Goal: Register for event/course

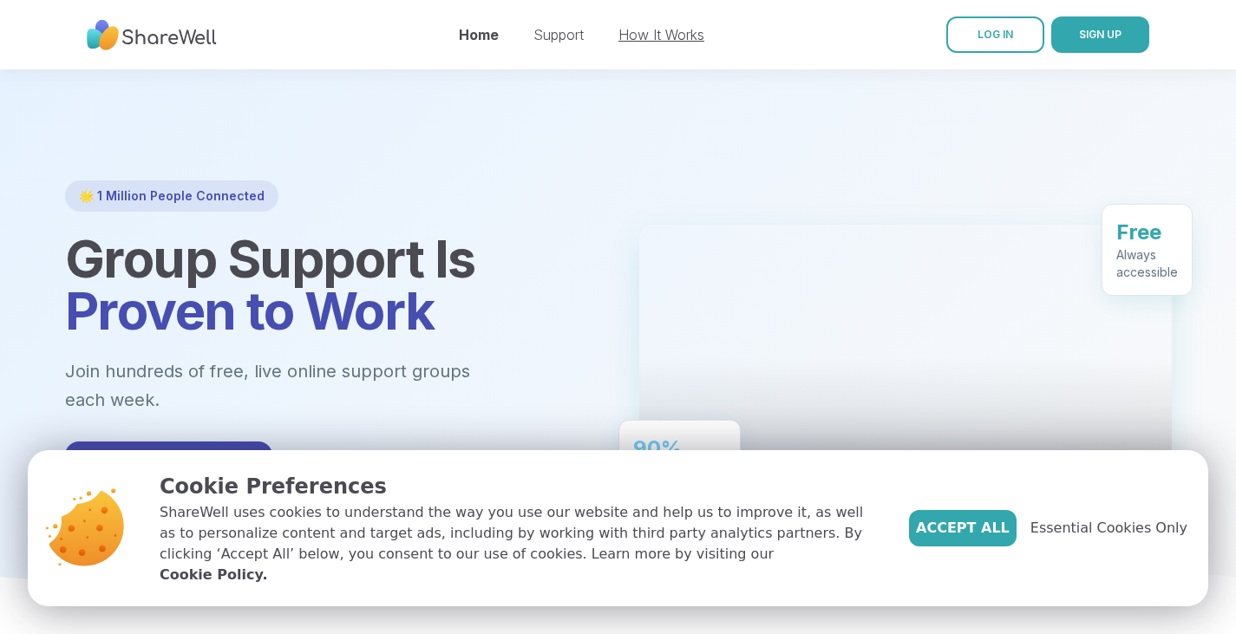
click at [638, 39] on link "How It Works" at bounding box center [661, 34] width 86 height 17
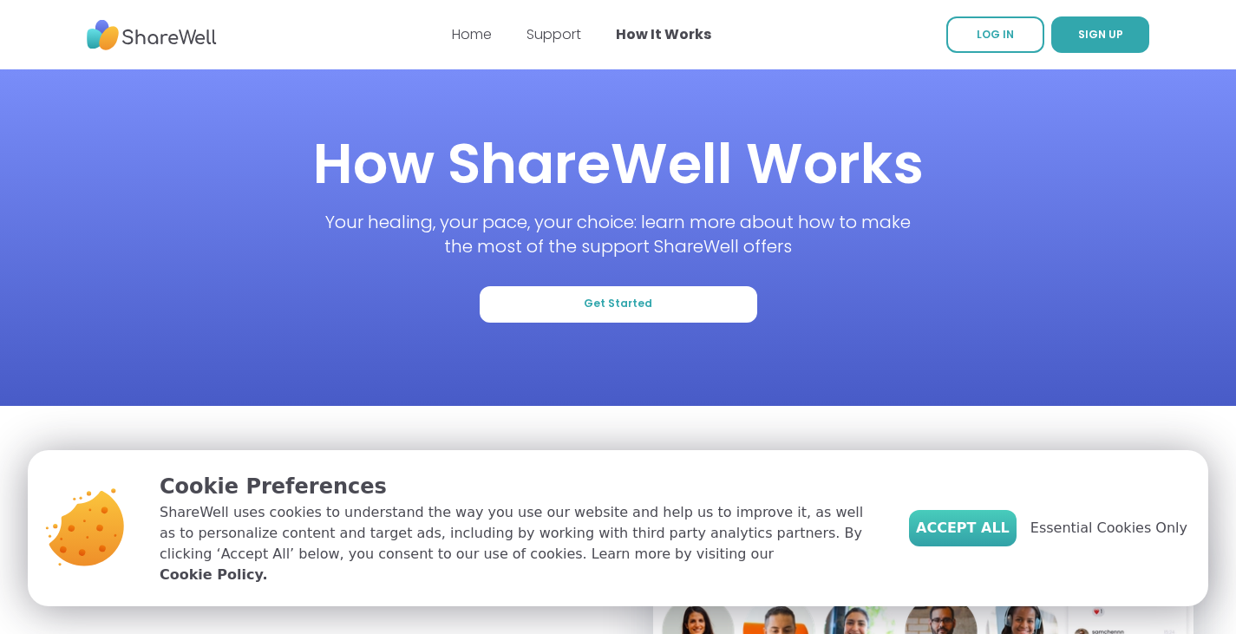
click at [1005, 539] on span "Accept All" at bounding box center [963, 528] width 94 height 21
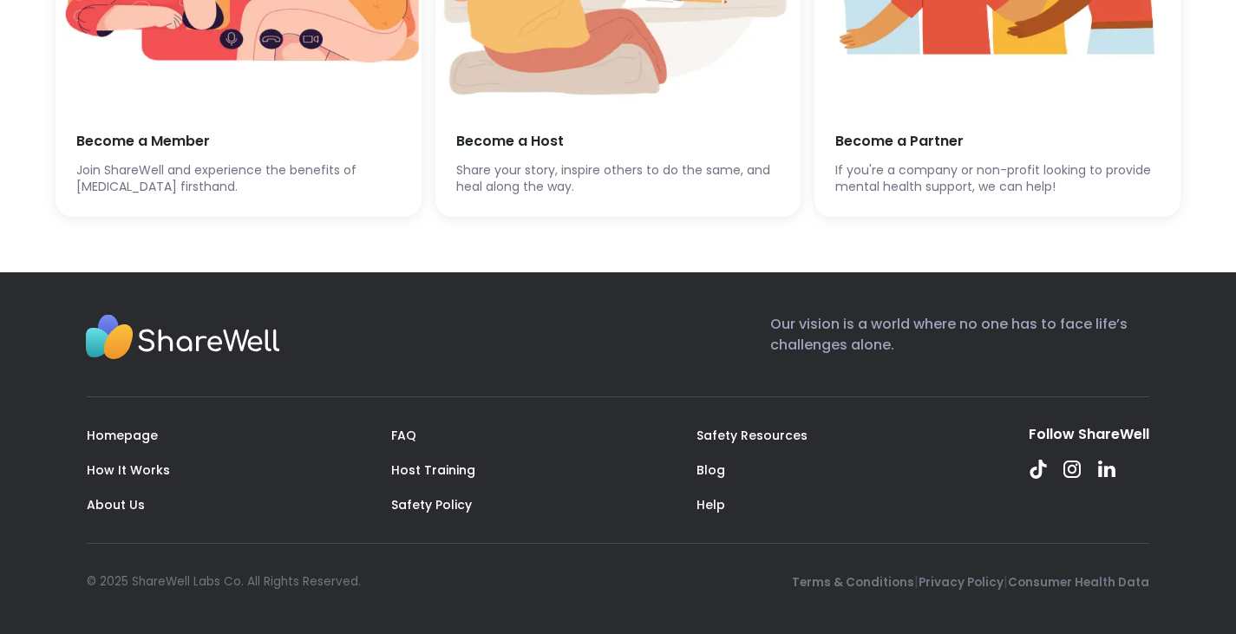
scroll to position [5047, 0]
click at [189, 217] on div "Become a Member [PERSON_NAME] and experience the benefits of [MEDICAL_DATA] fir…" at bounding box center [239, 164] width 366 height 106
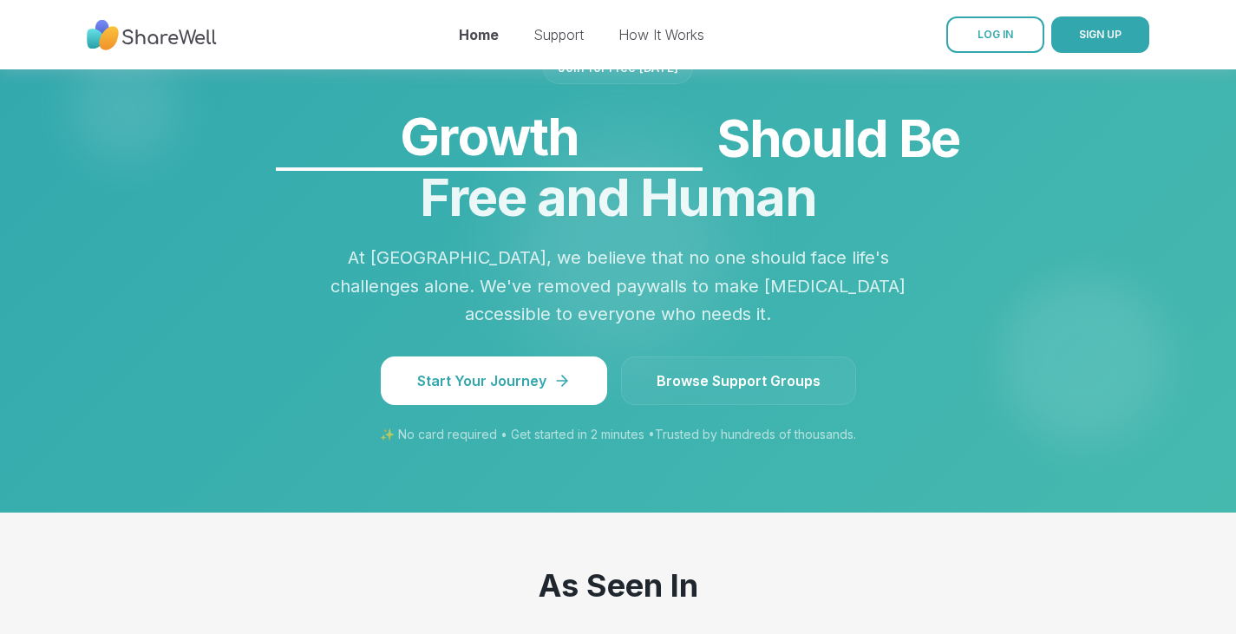
scroll to position [1503, 0]
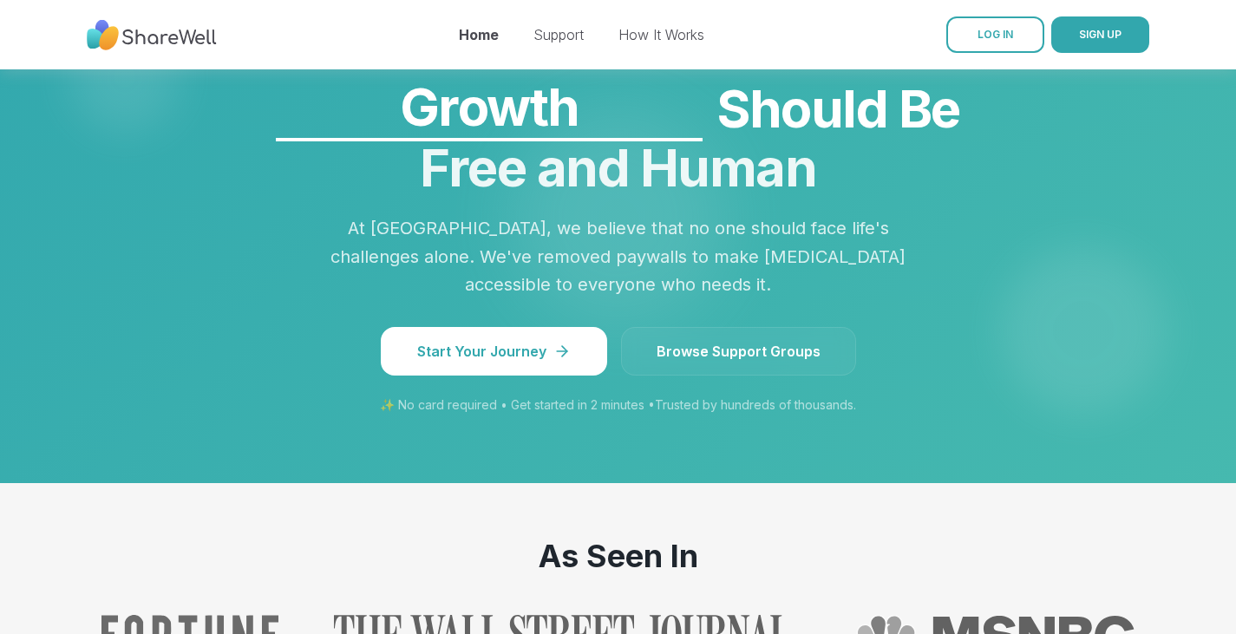
click at [755, 327] on link "Browse Support Groups" at bounding box center [738, 351] width 235 height 49
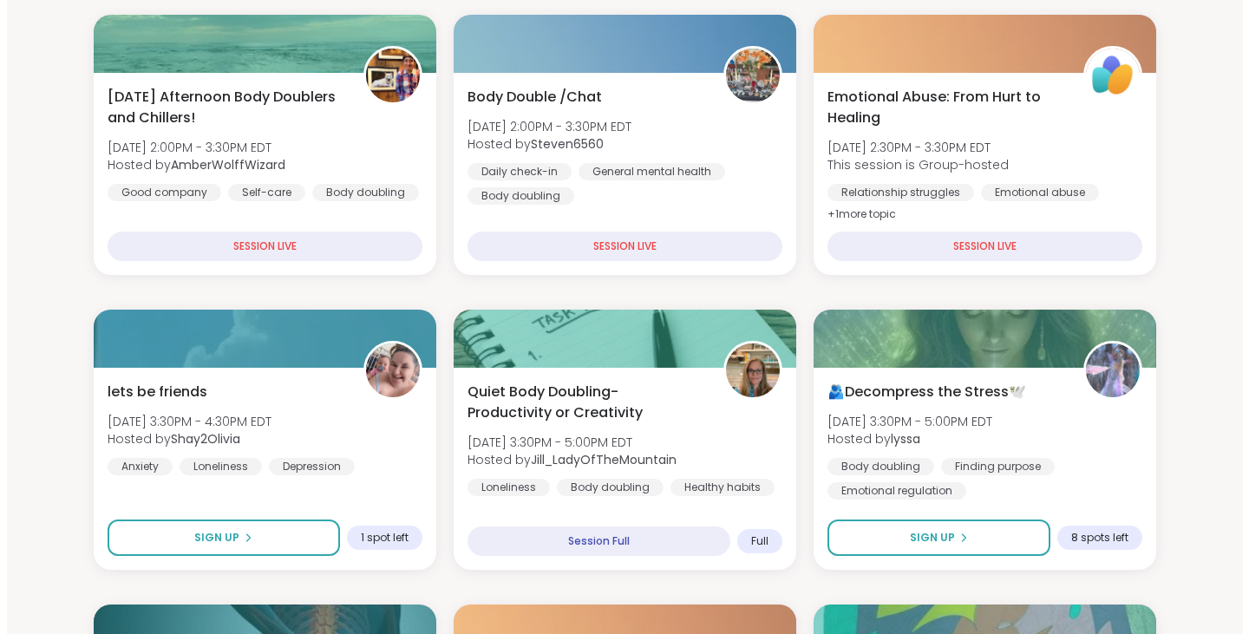
scroll to position [237, 0]
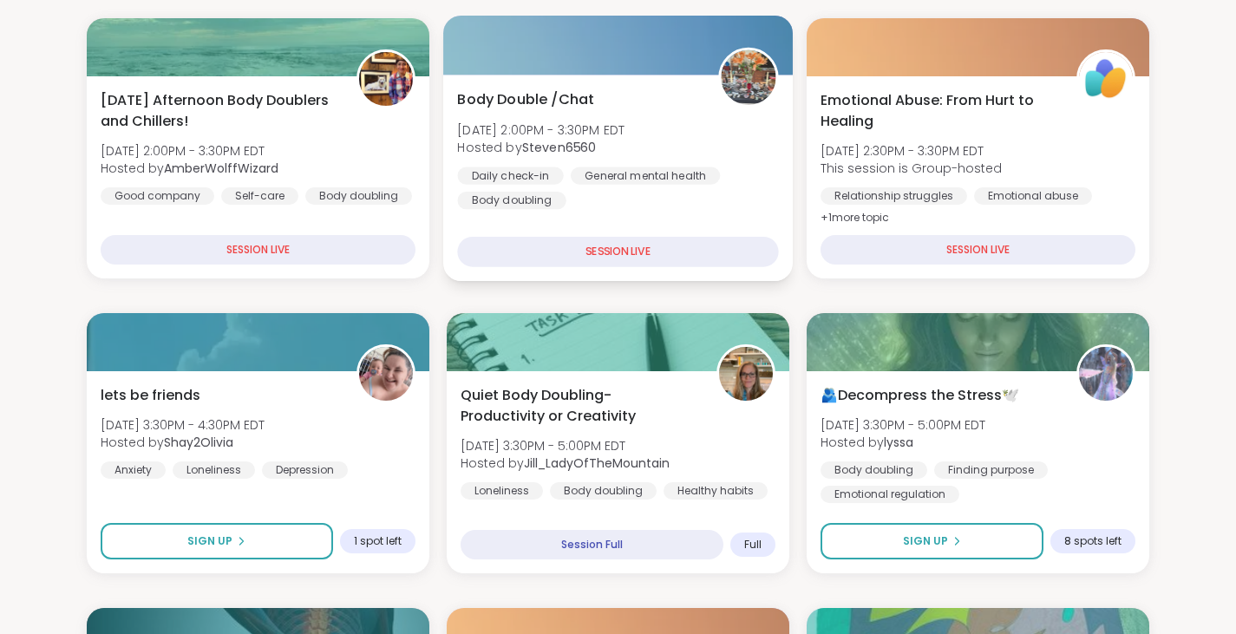
click at [593, 103] on div "Body Double /Chat Wed, Sep 10 | 2:00PM - 3:30PM EDT Hosted by Steven6560 Daily …" at bounding box center [617, 149] width 321 height 121
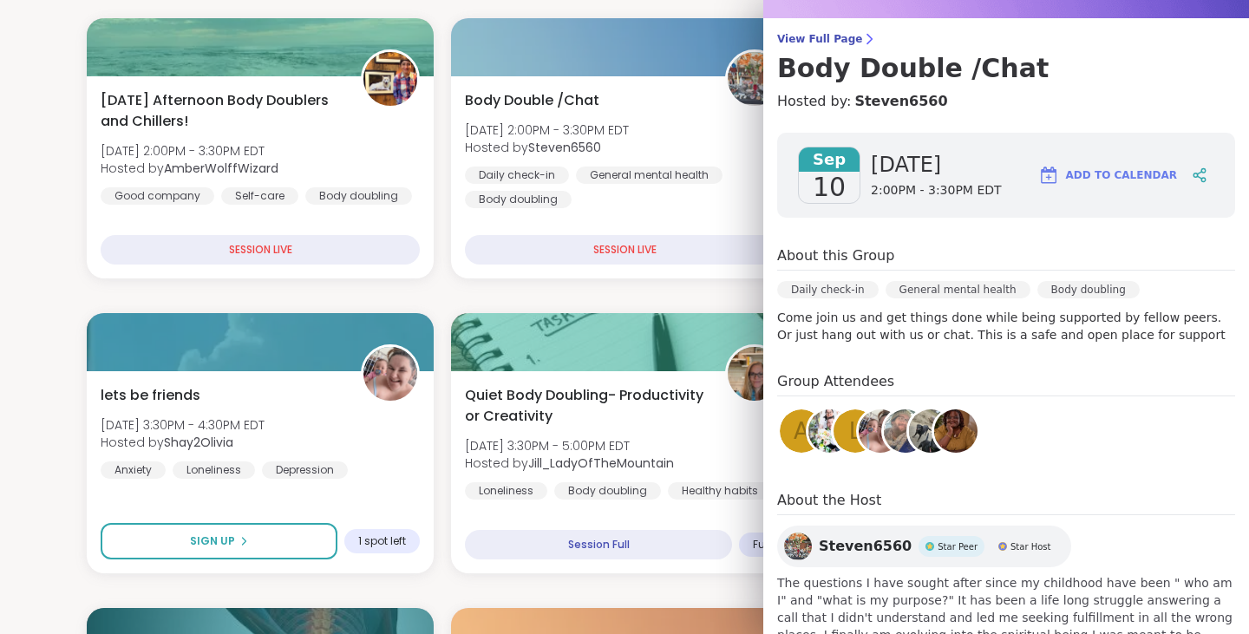
scroll to position [189, 0]
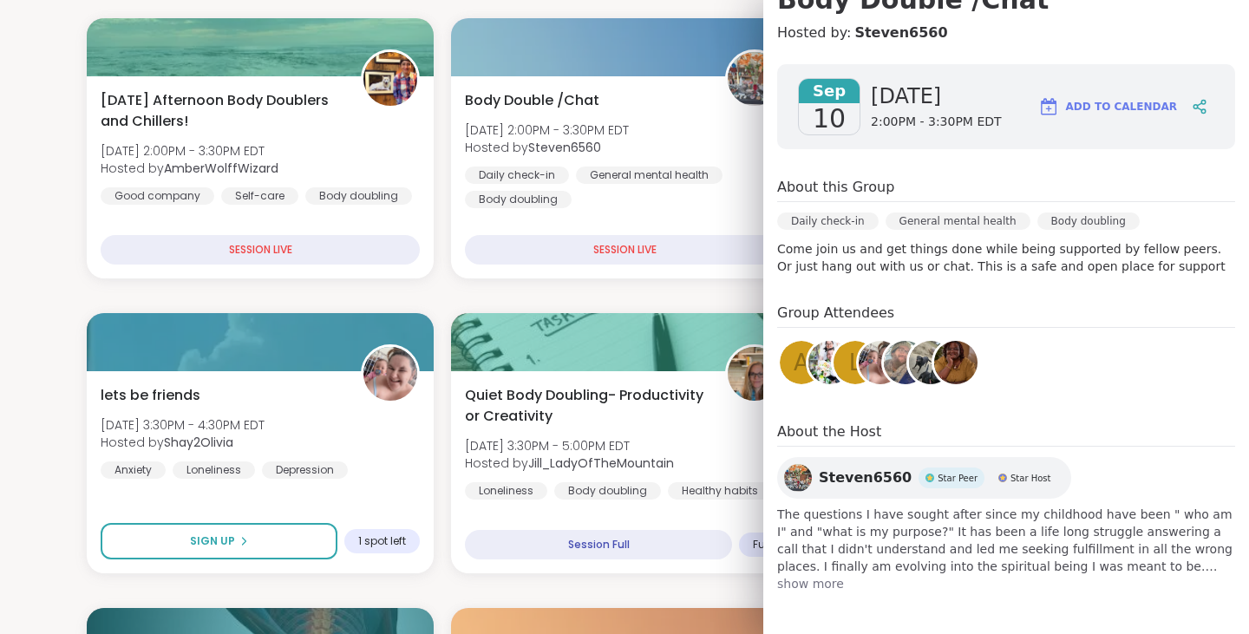
click at [813, 585] on span "show more" at bounding box center [1006, 583] width 458 height 17
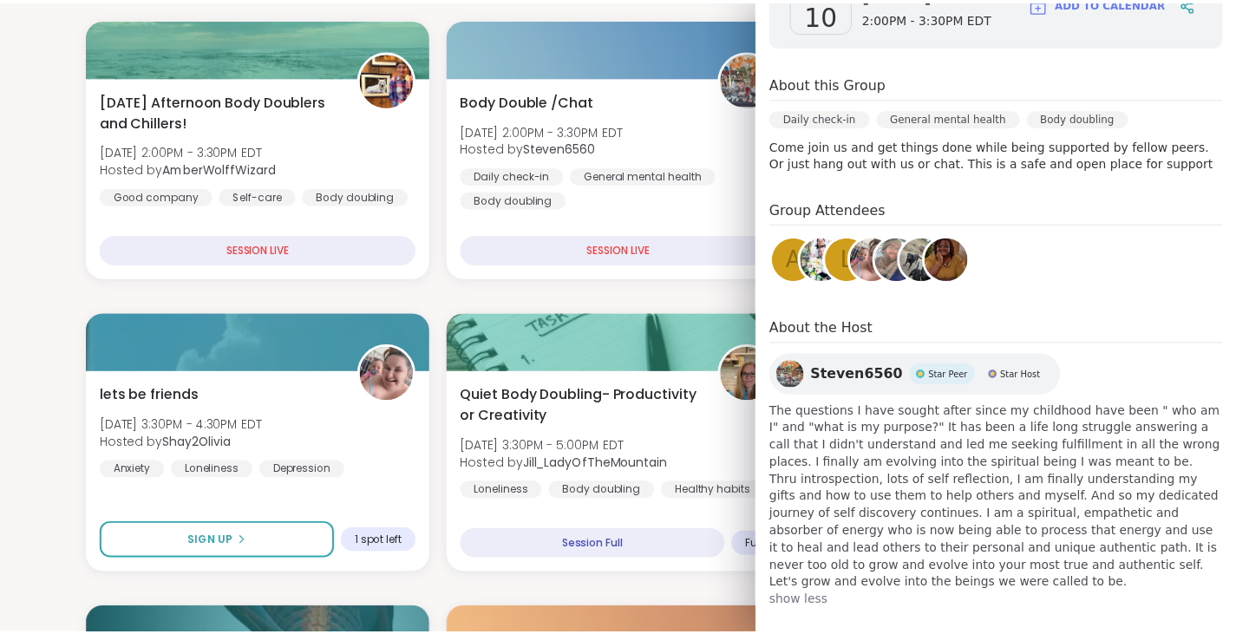
scroll to position [0, 0]
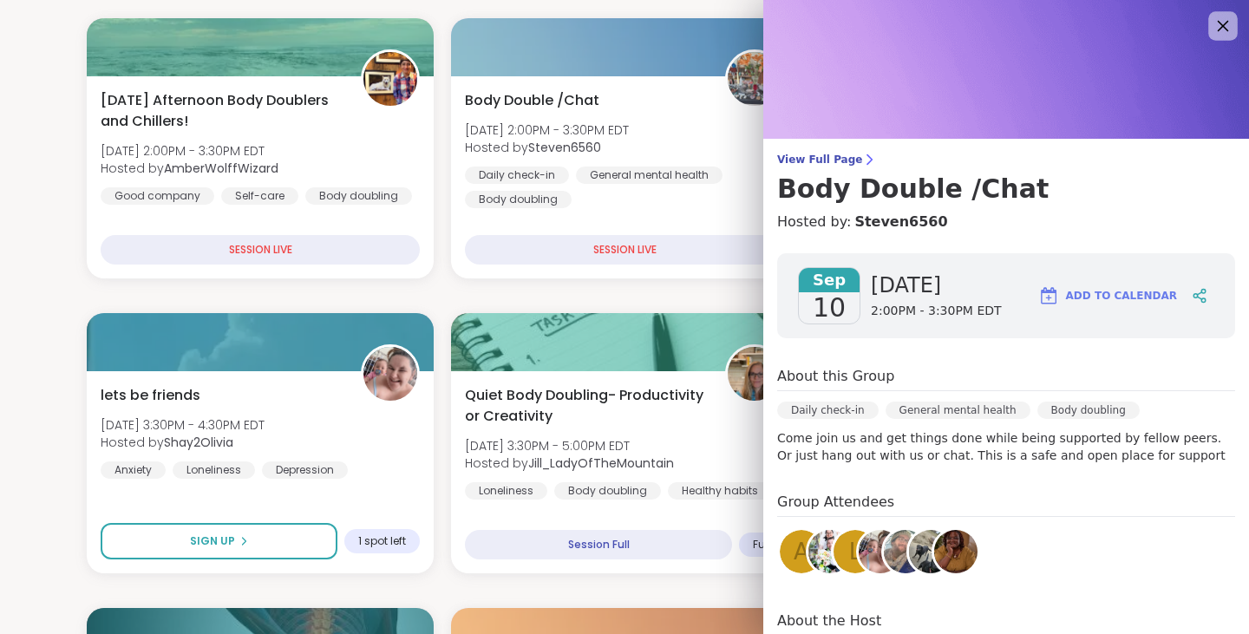
click at [1212, 22] on icon at bounding box center [1223, 26] width 22 height 22
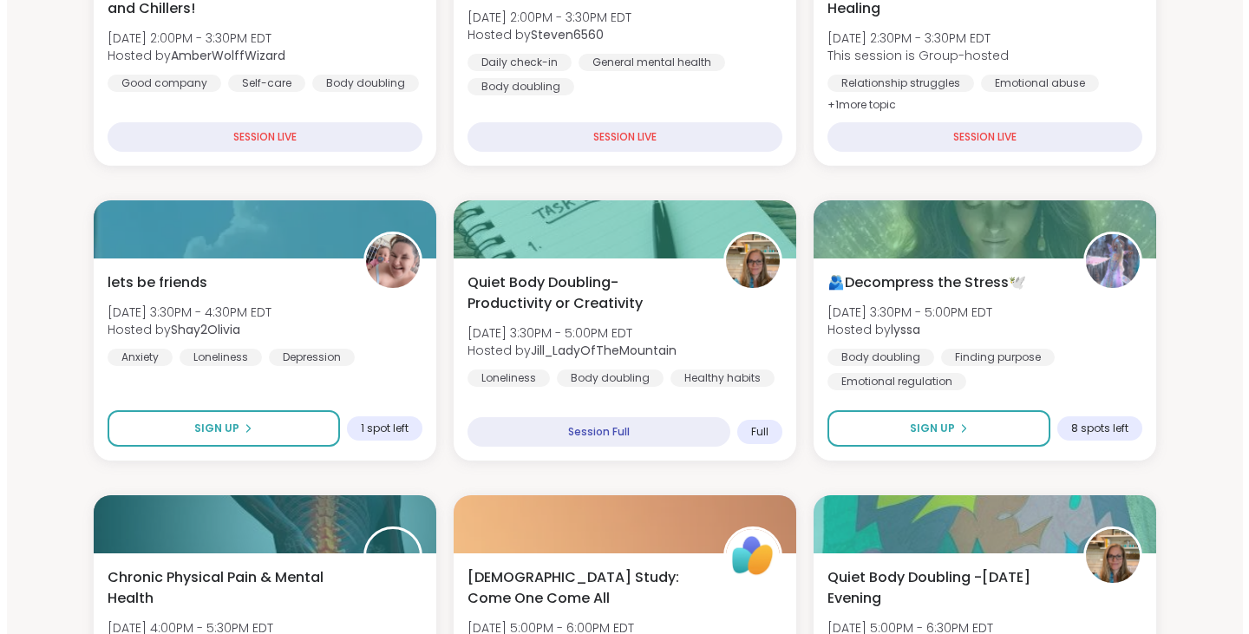
scroll to position [358, 0]
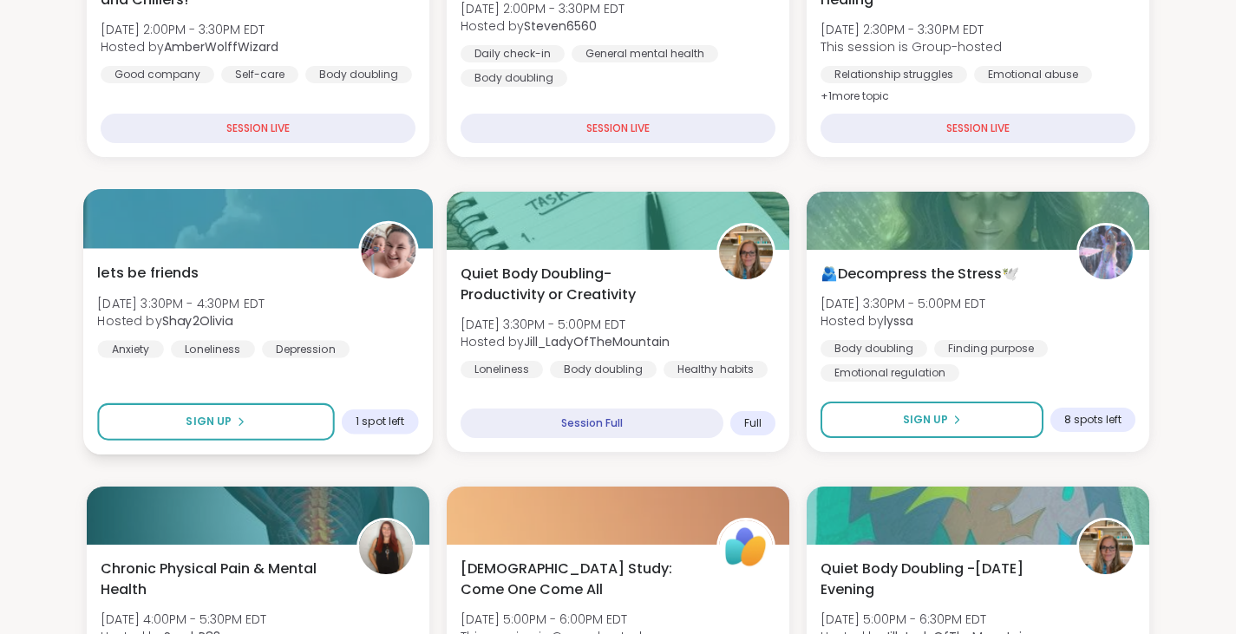
click at [265, 304] on span "Wed, Sep 10 | 3:30PM - 4:30PM EDT" at bounding box center [180, 302] width 167 height 17
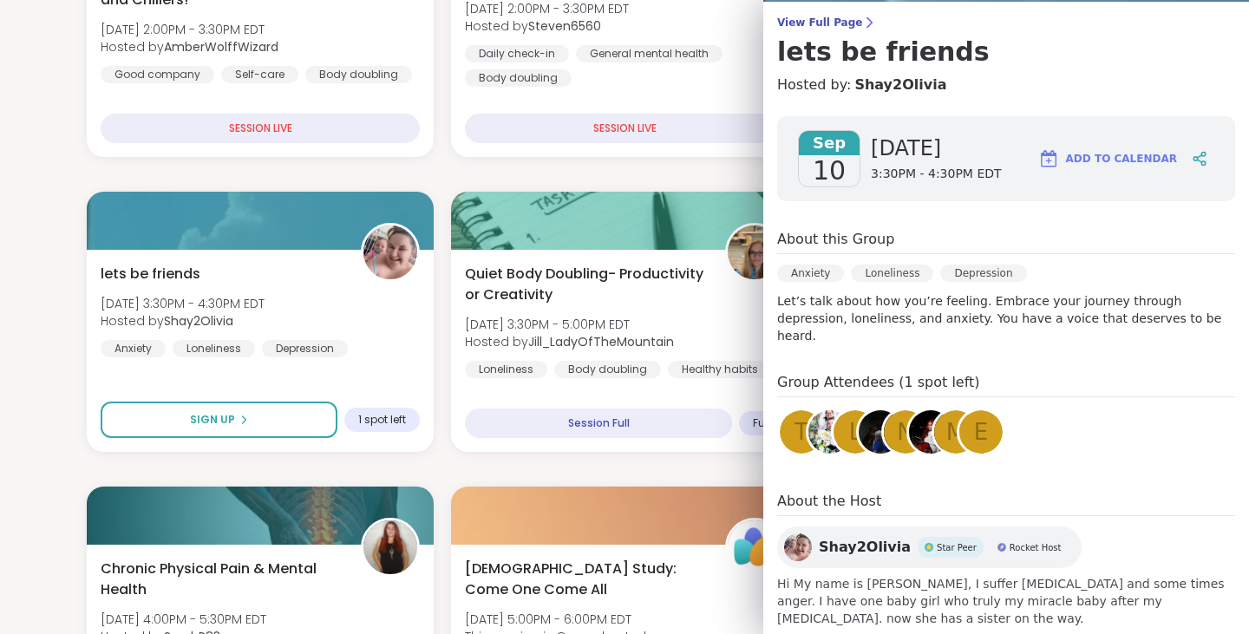
scroll to position [0, 0]
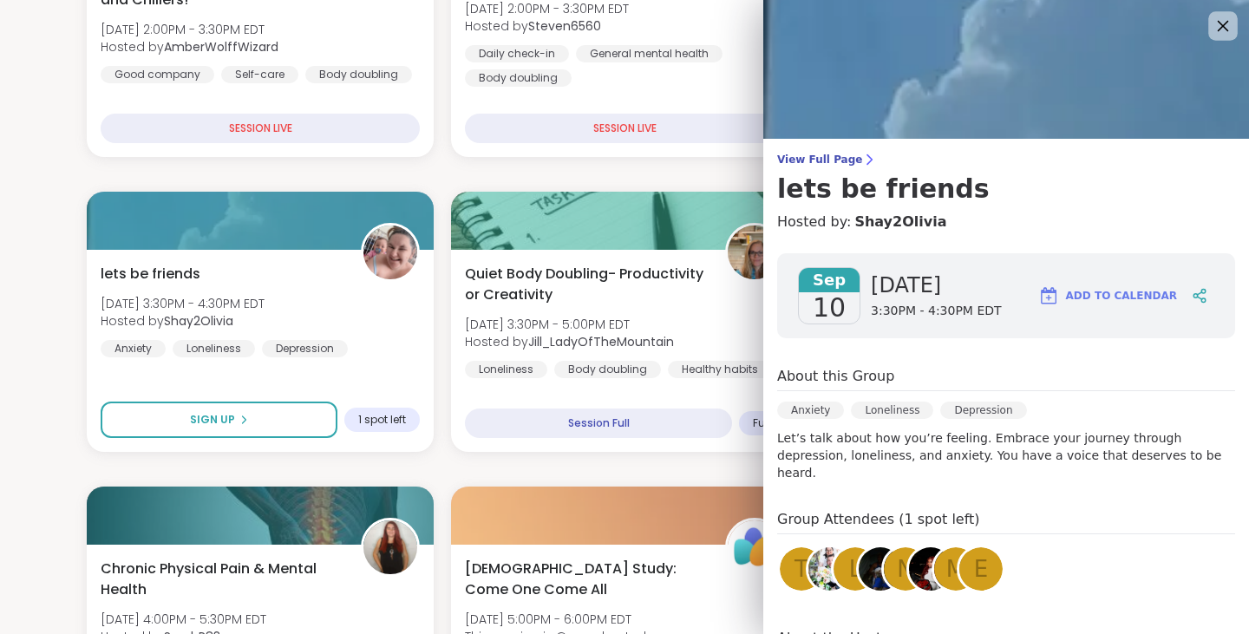
click at [1212, 34] on icon at bounding box center [1223, 26] width 22 height 22
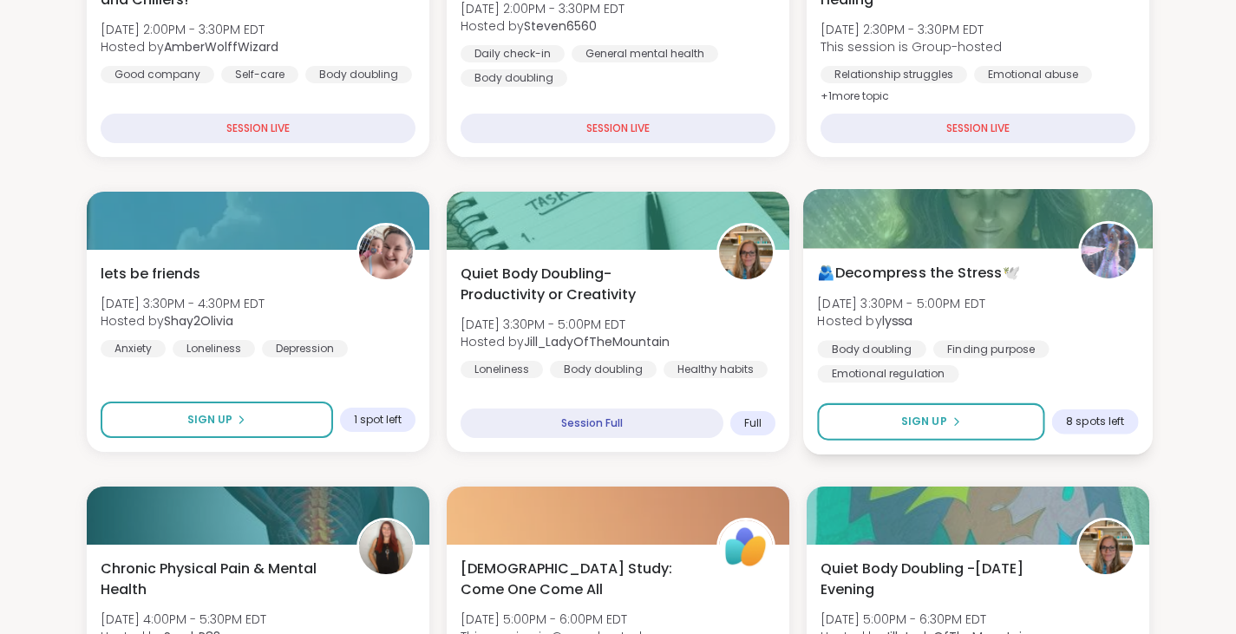
click at [1023, 203] on div at bounding box center [978, 218] width 350 height 59
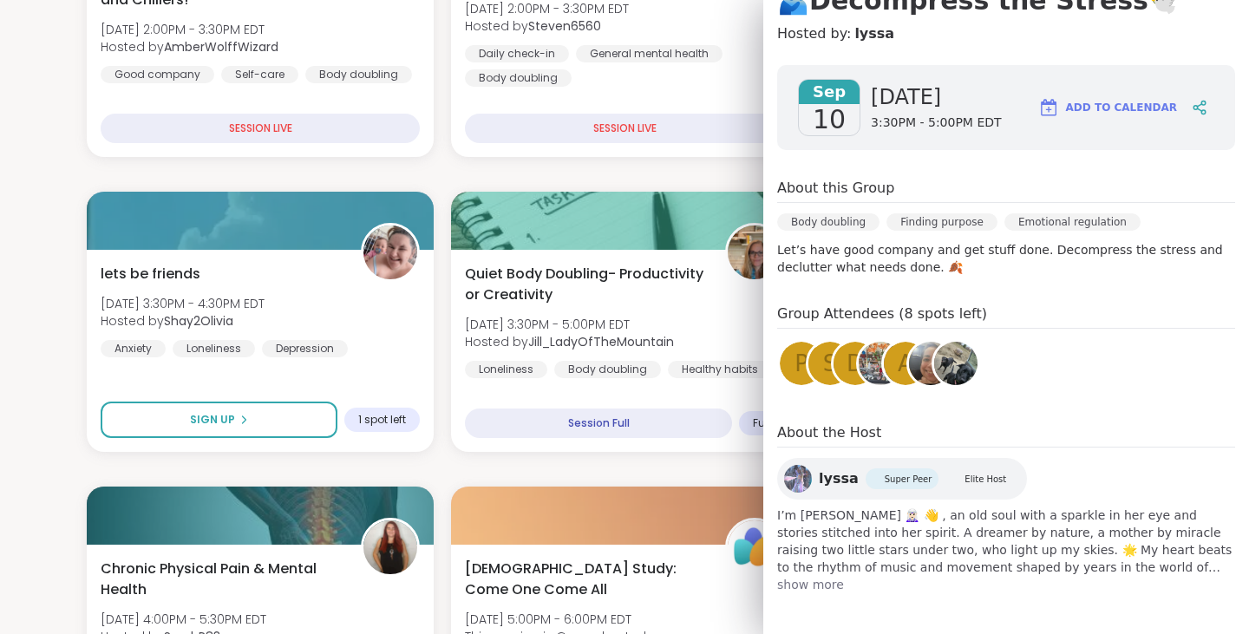
scroll to position [189, 0]
click at [781, 579] on span "show more" at bounding box center [1006, 583] width 458 height 17
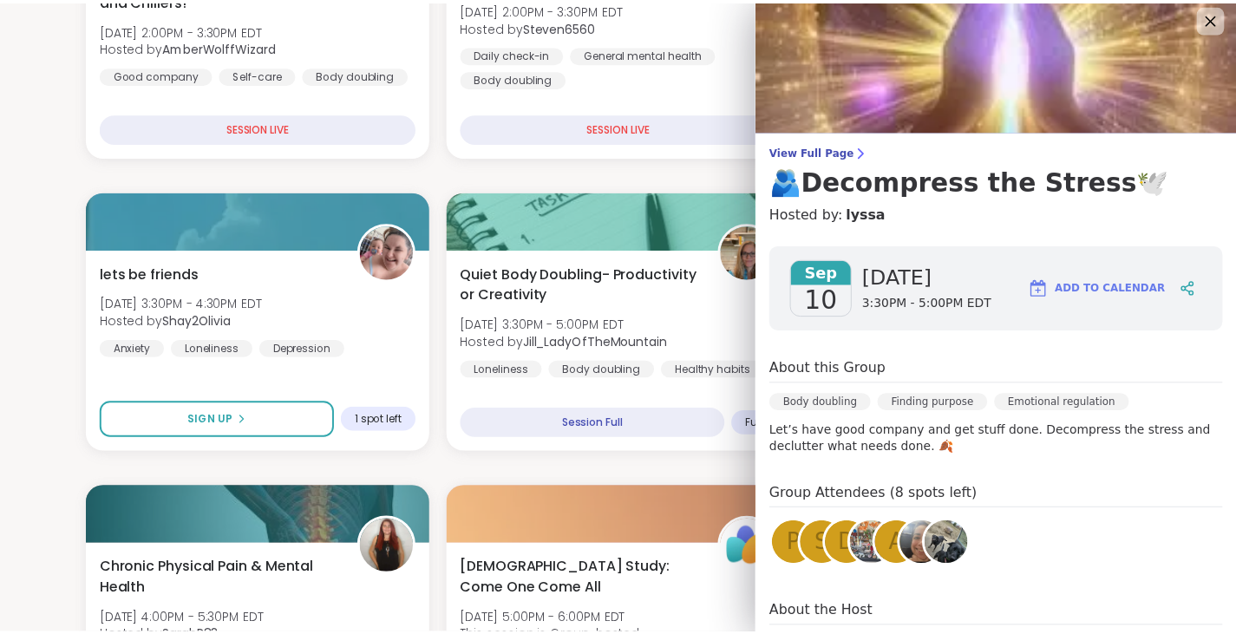
scroll to position [0, 0]
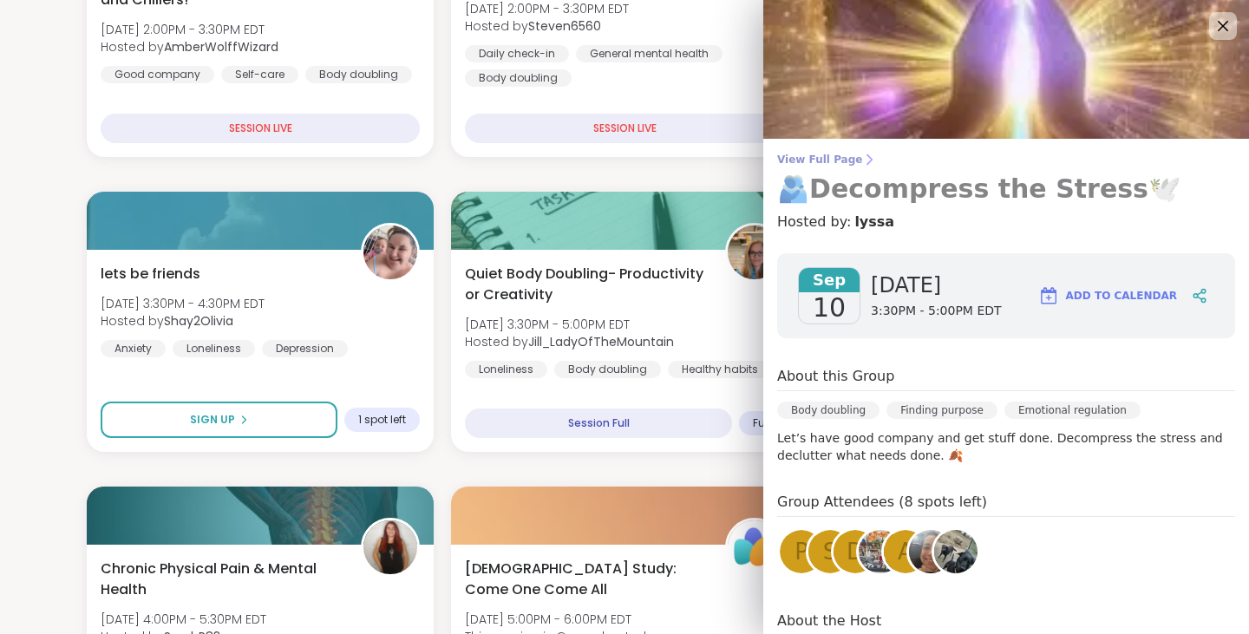
click at [818, 162] on span "View Full Page" at bounding box center [1006, 160] width 458 height 14
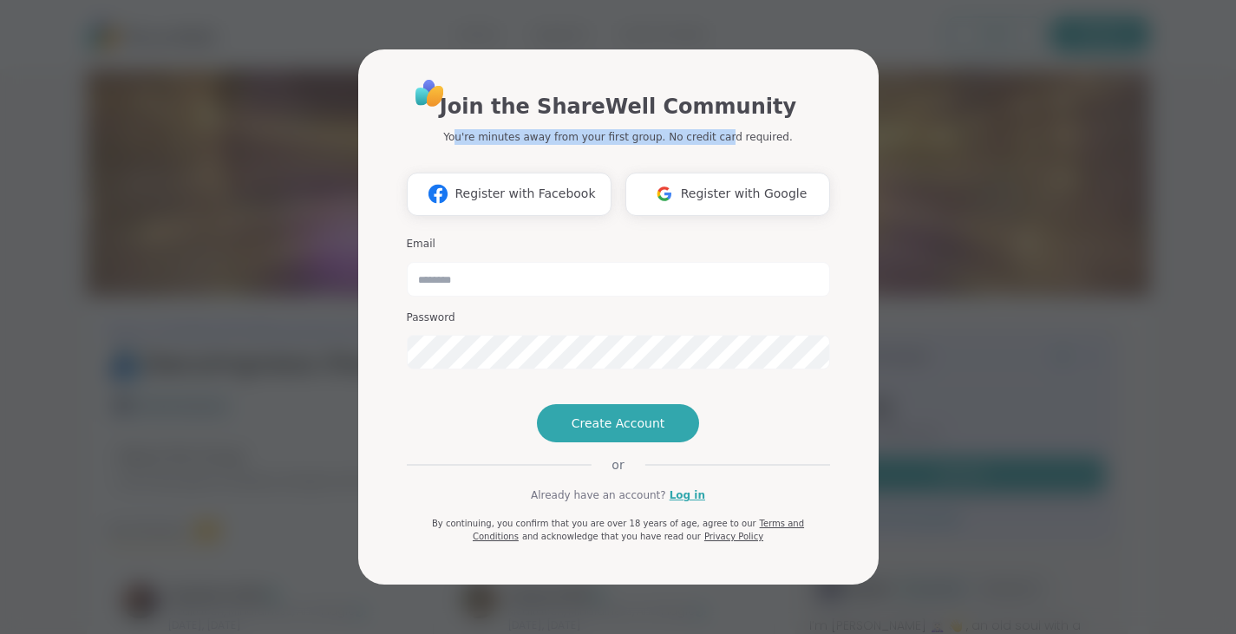
drag, startPoint x: 475, startPoint y: 107, endPoint x: 723, endPoint y: 125, distance: 247.9
click at [723, 125] on div "Join the ShareWell Community You're minutes away from your first group. No cred…" at bounding box center [618, 310] width 423 height 467
click at [827, 91] on div "Join the ShareWell Community You're minutes away from your first group. No cred…" at bounding box center [618, 118] width 423 height 54
click at [771, 185] on span "Register with Google" at bounding box center [744, 194] width 127 height 18
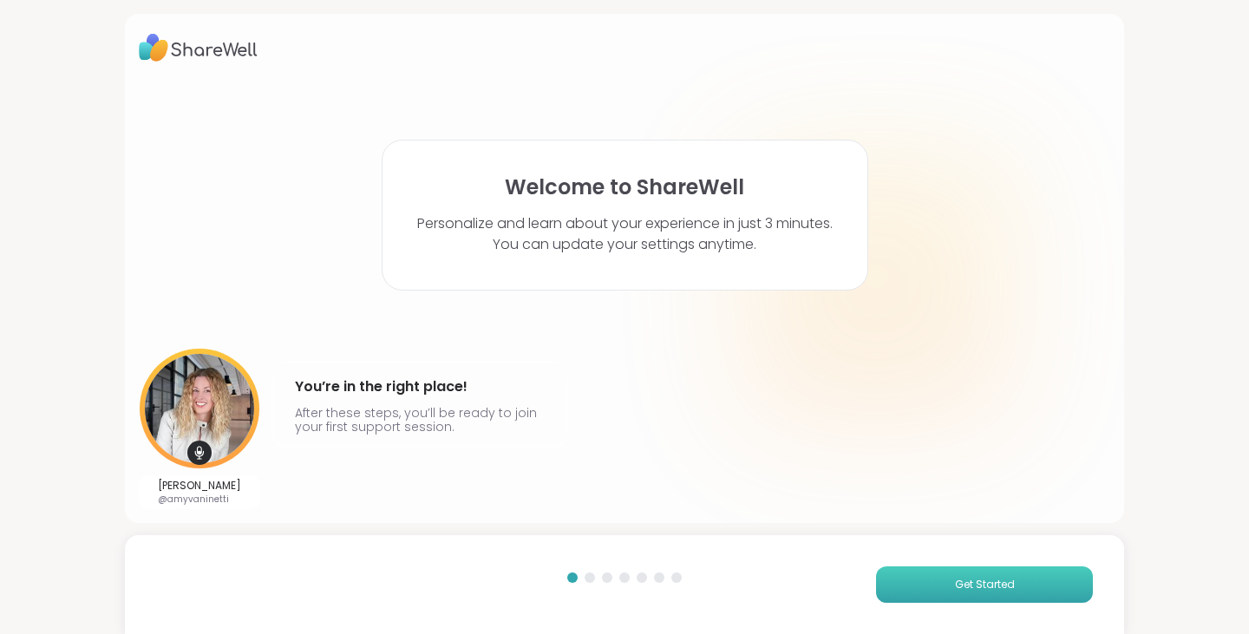
click at [1026, 573] on button "Get Started" at bounding box center [984, 584] width 217 height 36
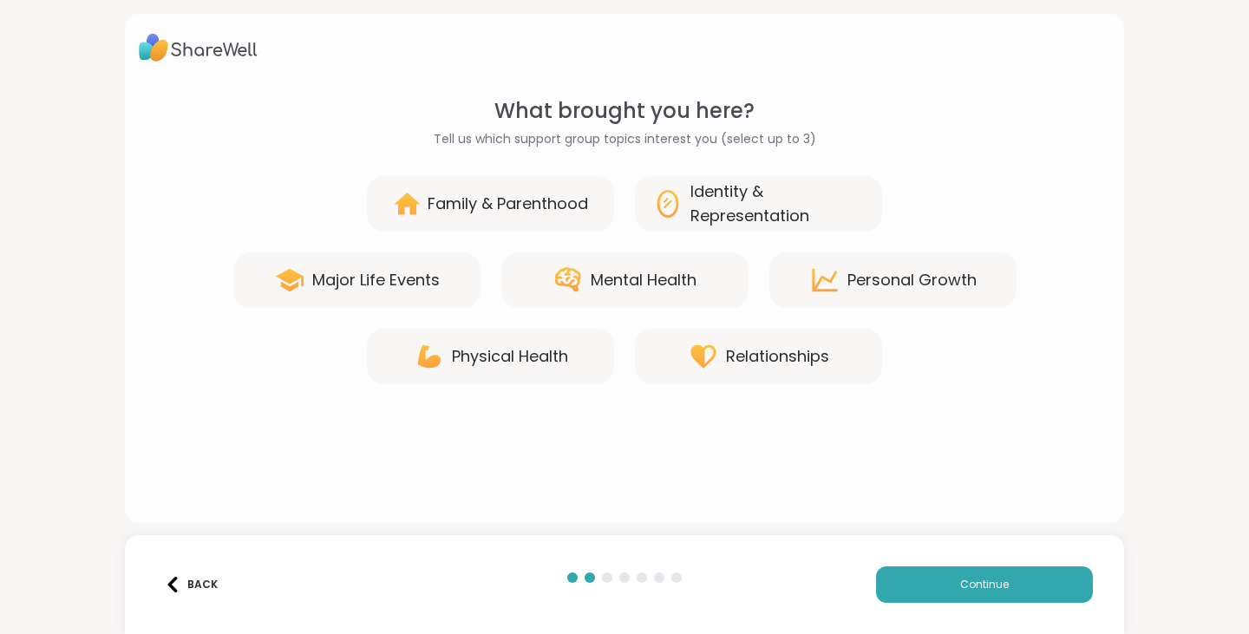
click at [599, 278] on div "Mental Health" at bounding box center [644, 280] width 106 height 24
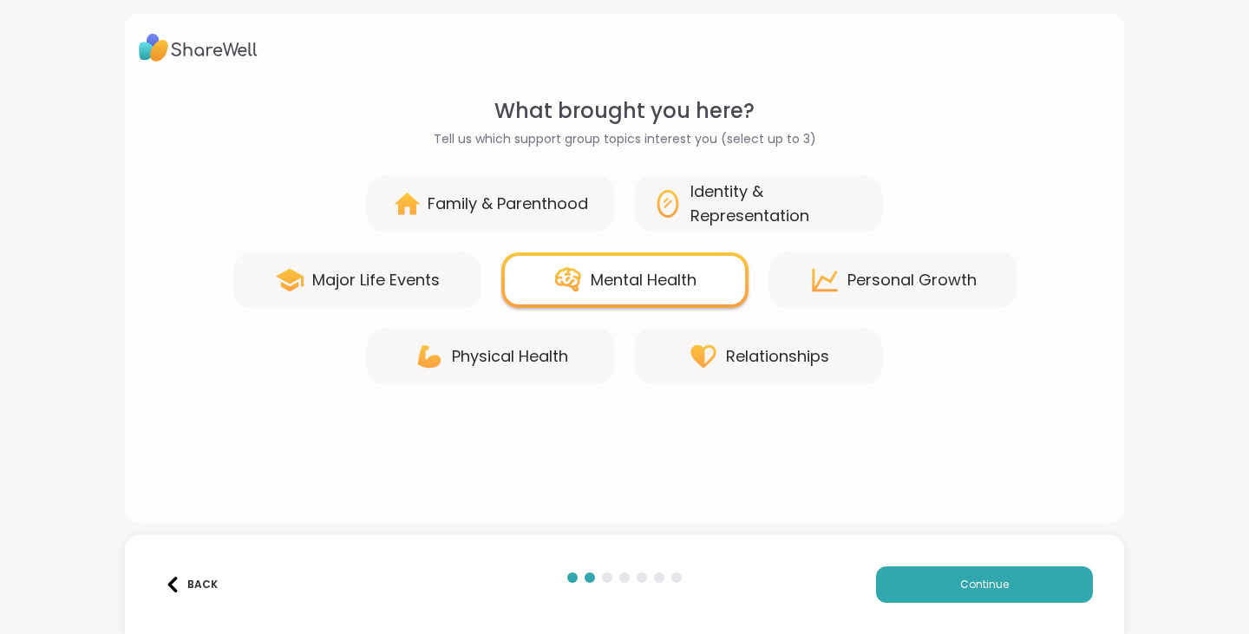
click at [517, 358] on div "Physical Health" at bounding box center [510, 356] width 116 height 24
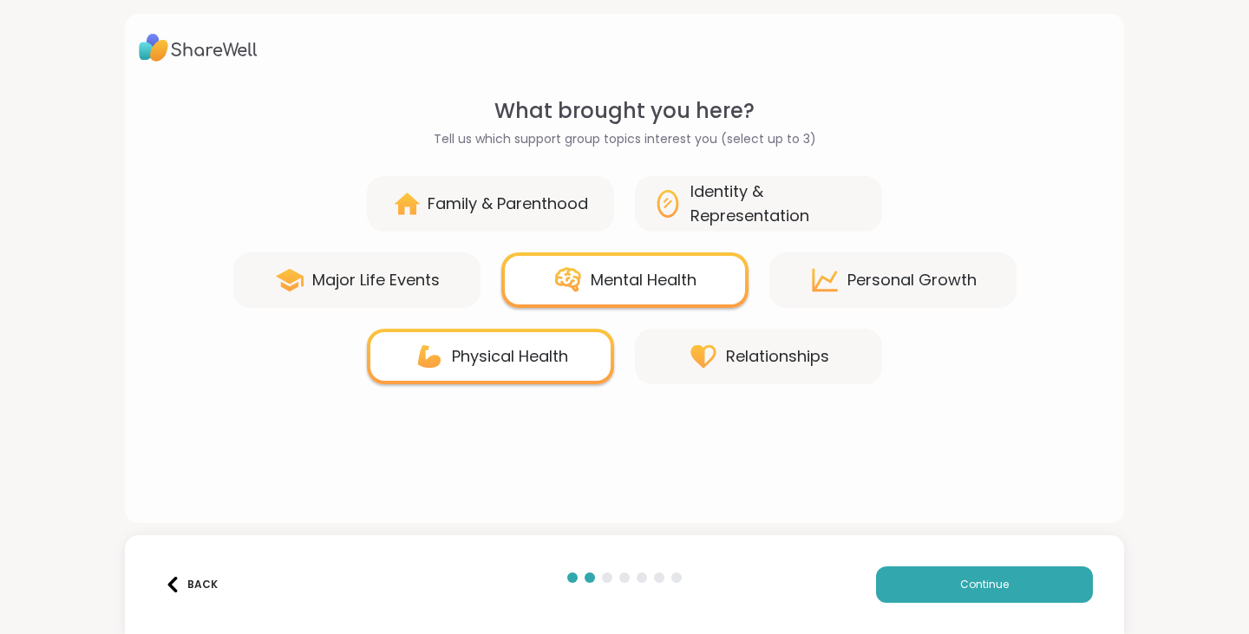
click at [844, 297] on div "Personal Growth" at bounding box center [892, 280] width 247 height 56
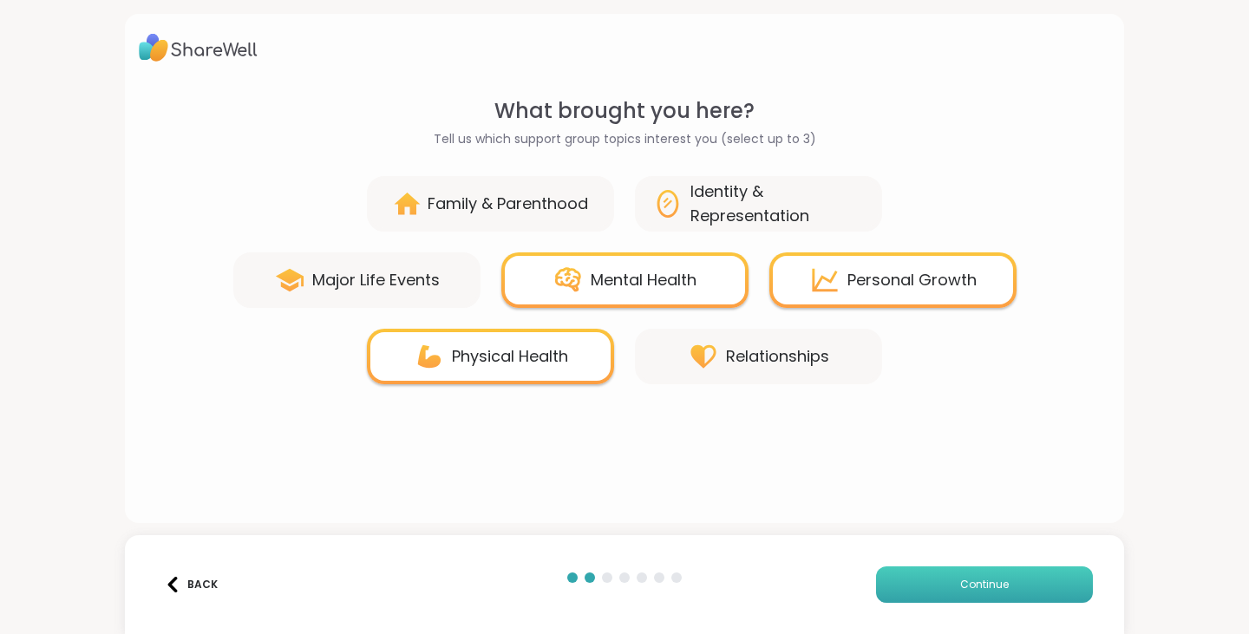
click at [984, 575] on button "Continue" at bounding box center [984, 584] width 217 height 36
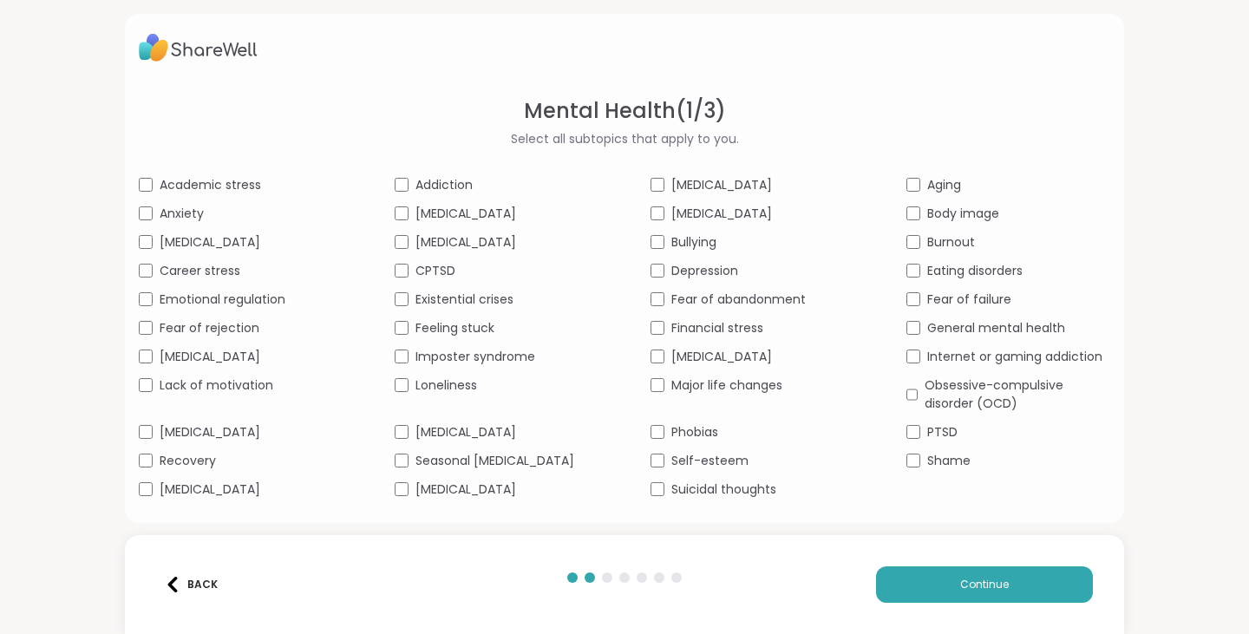
click at [906, 404] on div "Obsessive-compulsive disorder (OCD)" at bounding box center [1008, 394] width 204 height 36
click at [982, 591] on span "Continue" at bounding box center [984, 585] width 49 height 16
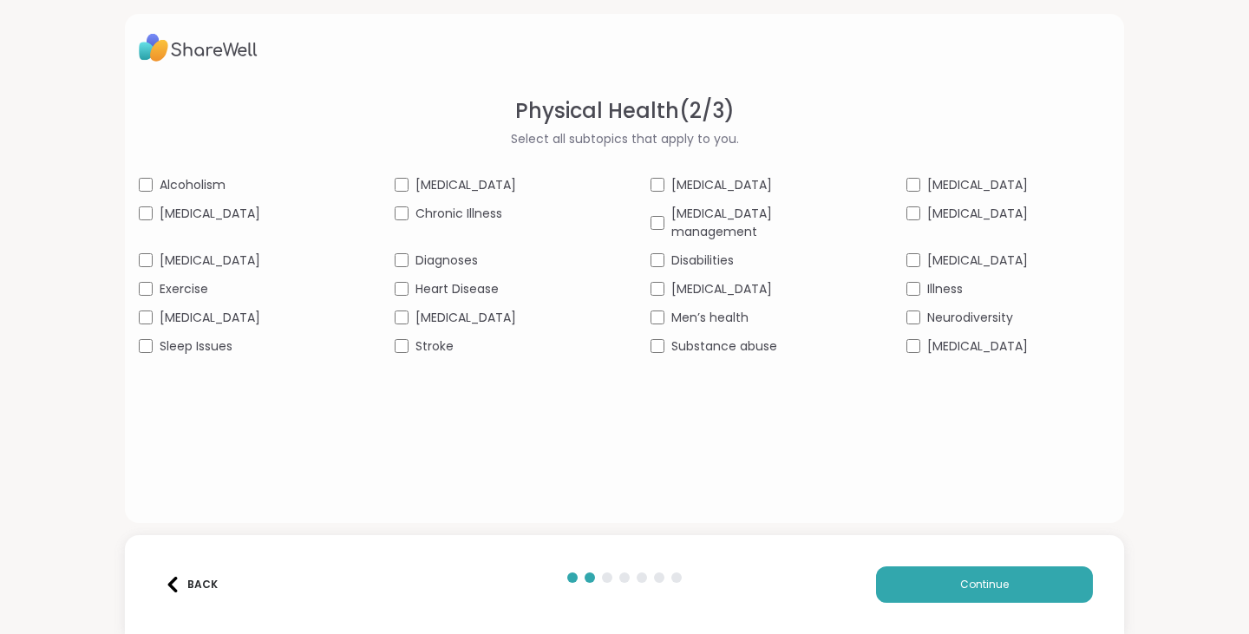
click at [208, 280] on span "Exercise" at bounding box center [184, 289] width 49 height 18
click at [958, 567] on button "Continue" at bounding box center [984, 584] width 217 height 36
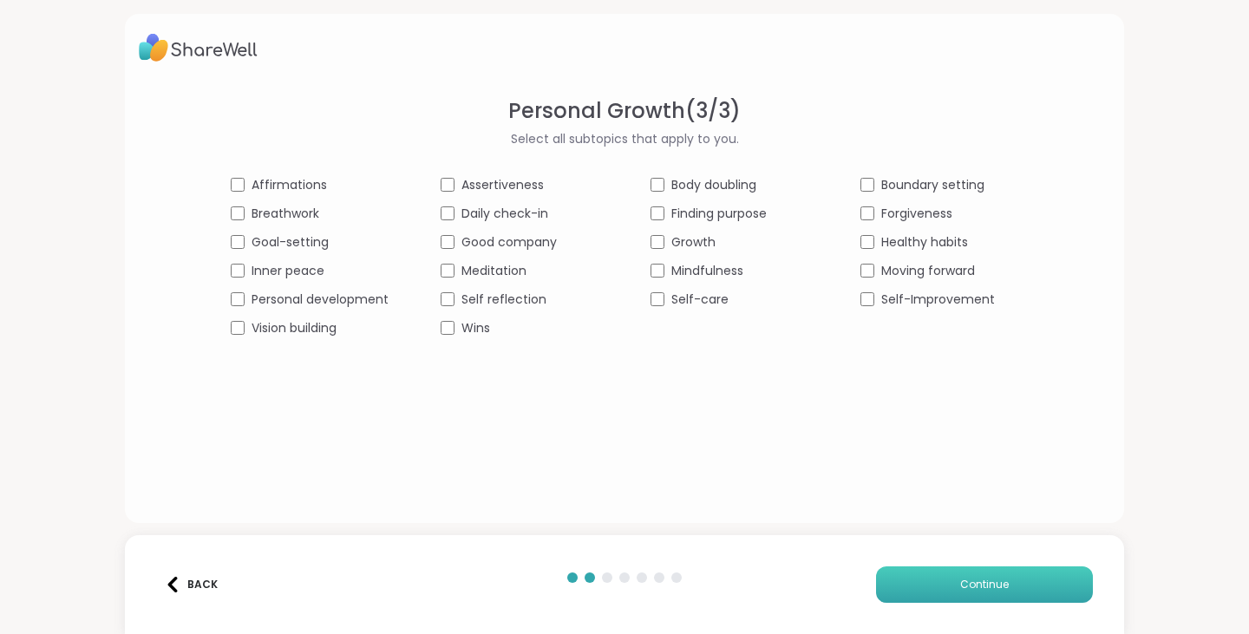
click at [978, 586] on span "Continue" at bounding box center [984, 585] width 49 height 16
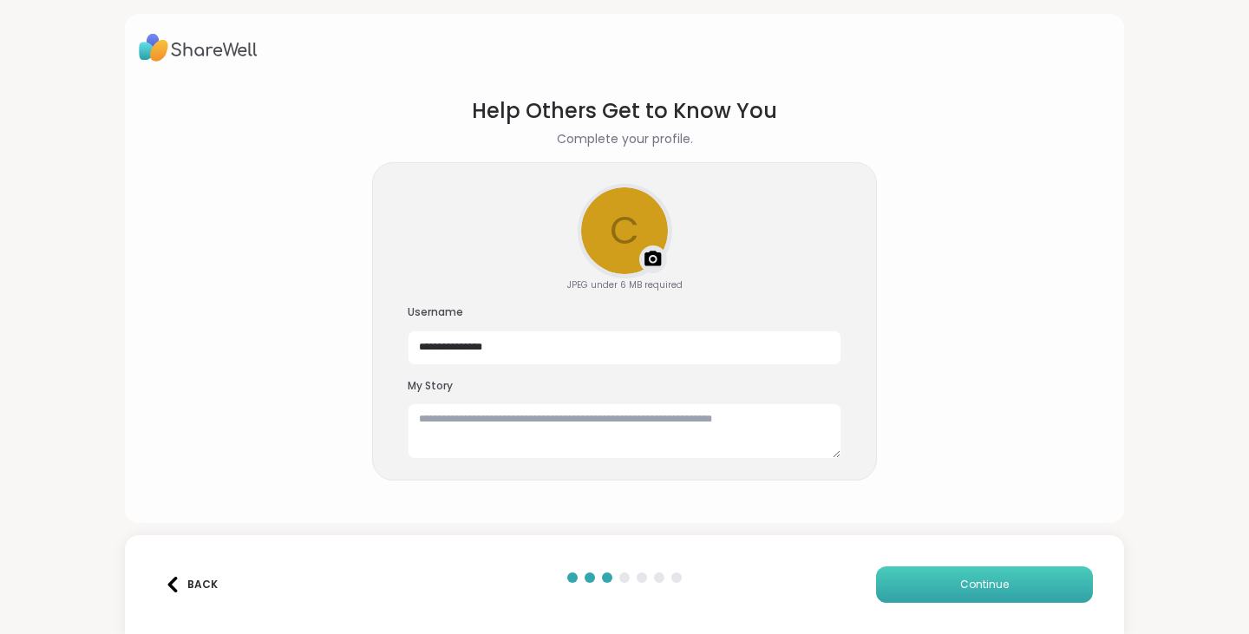
click at [978, 581] on span "Continue" at bounding box center [984, 585] width 49 height 16
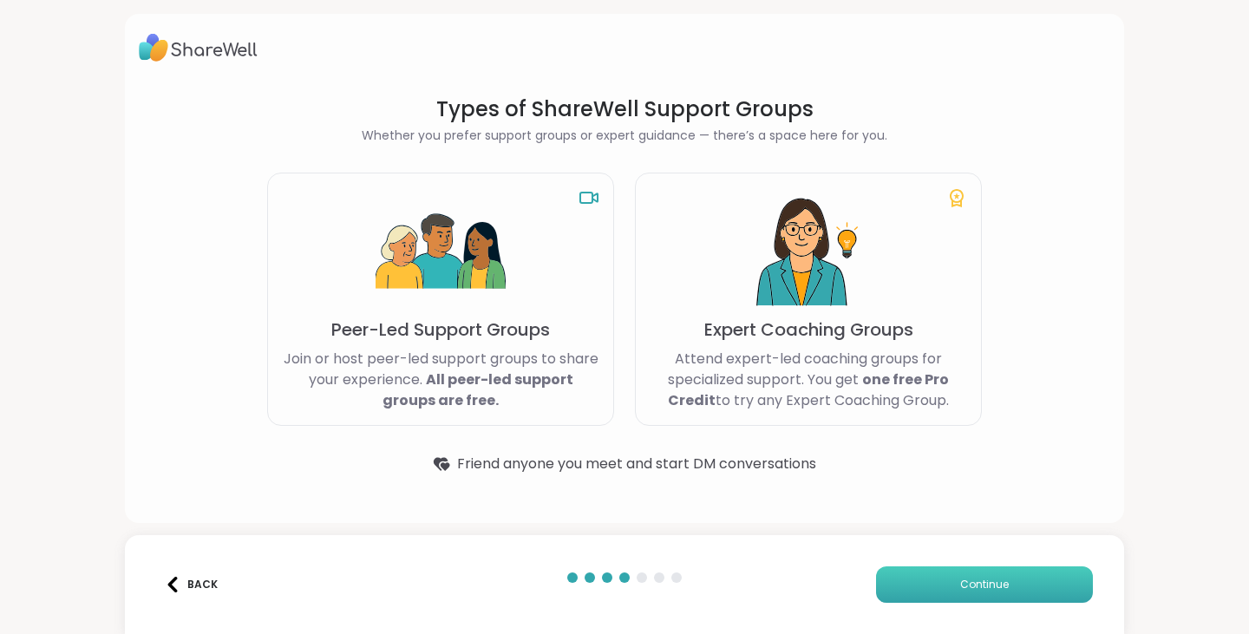
click at [978, 581] on span "Continue" at bounding box center [984, 585] width 49 height 16
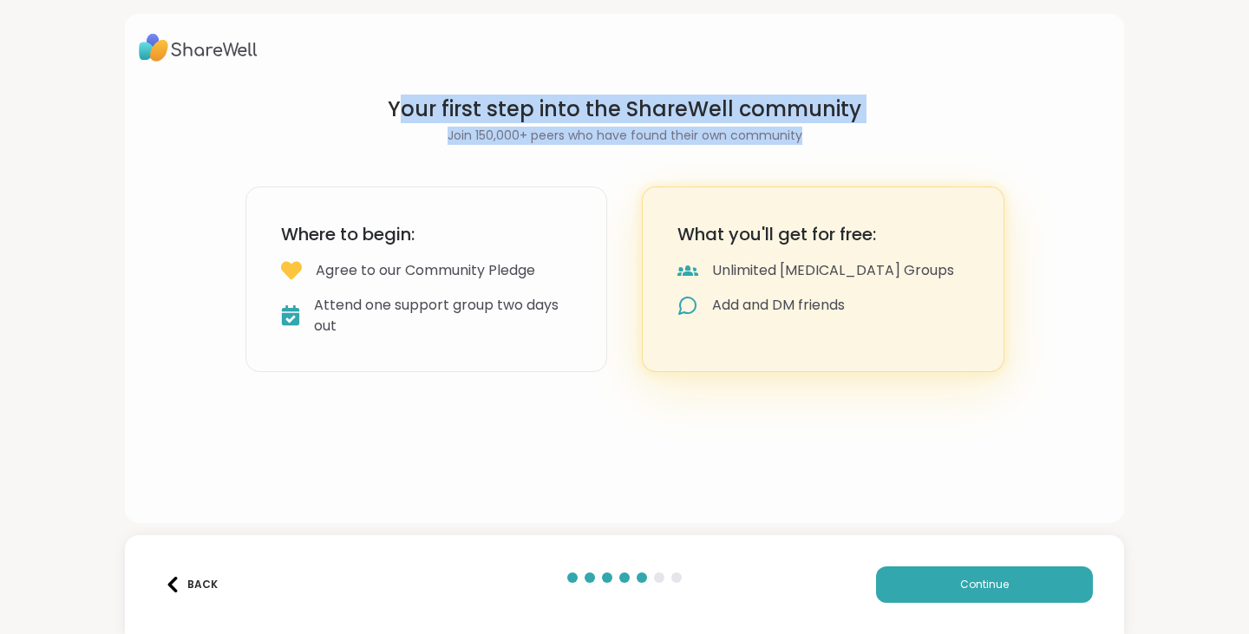
drag, startPoint x: 402, startPoint y: 101, endPoint x: 824, endPoint y: 156, distance: 425.2
click at [824, 156] on section "Your first step into the ShareWell community Join 150,000+ peers who have found…" at bounding box center [625, 234] width 828 height 304
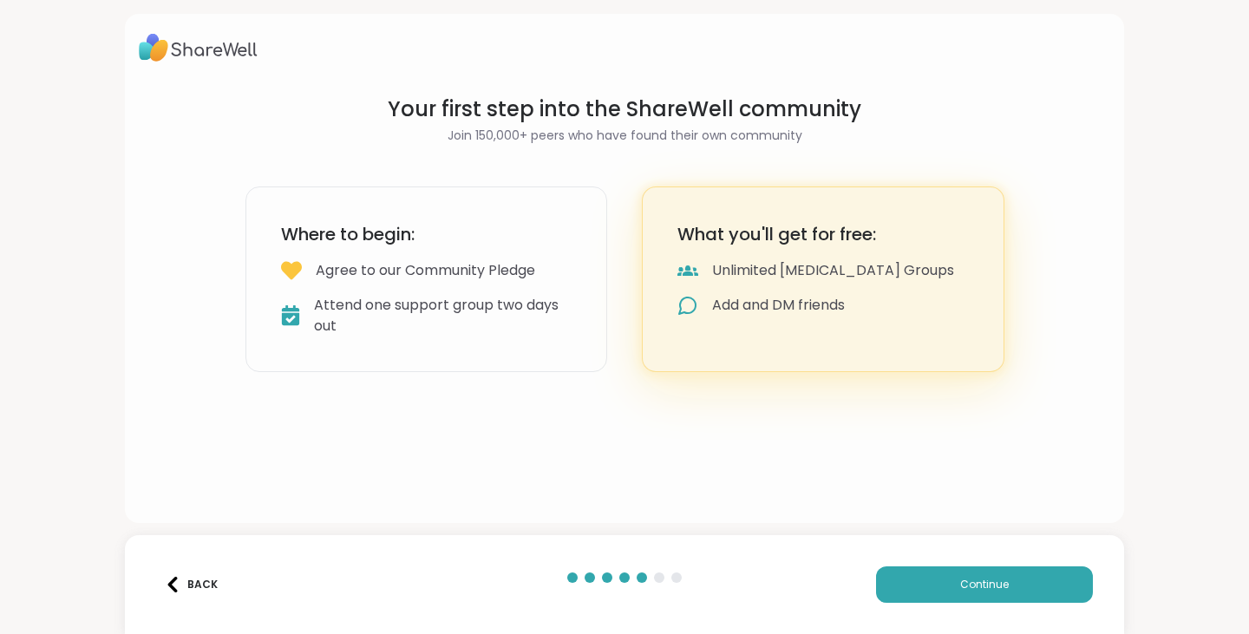
click at [997, 311] on section "Your first step into the ShareWell community Join 150,000+ peers who have found…" at bounding box center [625, 234] width 828 height 304
click at [960, 589] on span "Continue" at bounding box center [984, 585] width 49 height 16
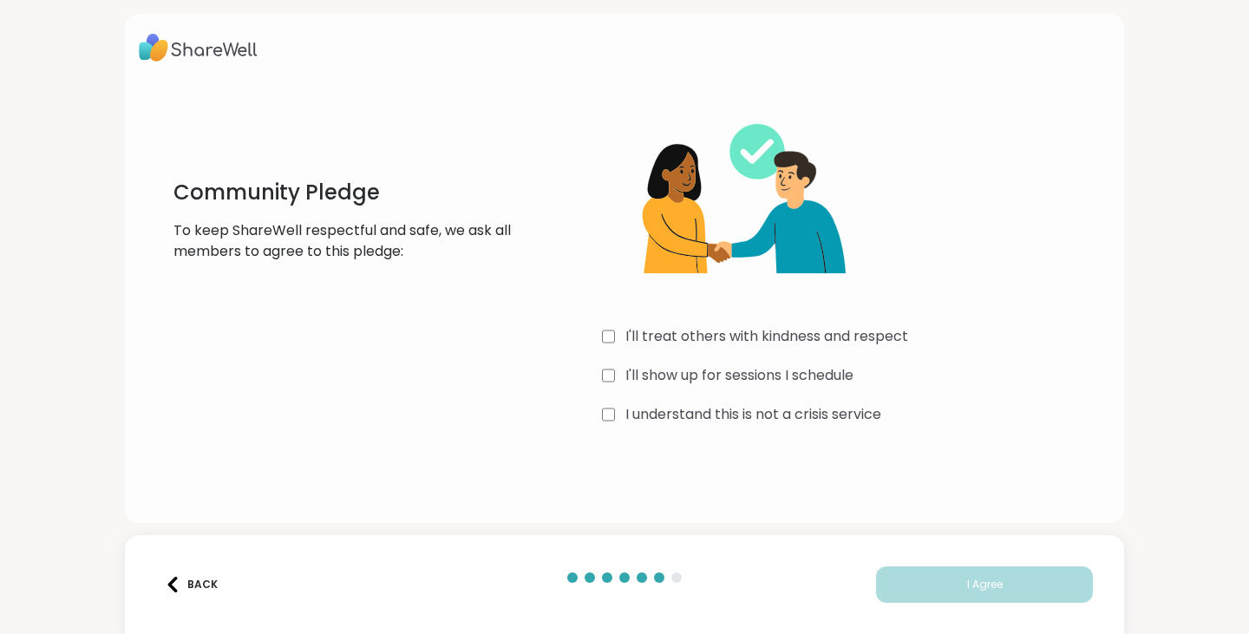
click at [614, 337] on div "I'll treat others with kindness and respect" at bounding box center [856, 336] width 508 height 21
click at [618, 365] on div "I'll show up for sessions I schedule" at bounding box center [856, 375] width 508 height 21
click at [605, 432] on div "Community Pledge To keep ShareWell respectful and safe, we ask all members to a…" at bounding box center [624, 263] width 971 height 362
click at [1030, 580] on button "I Agree" at bounding box center [984, 584] width 217 height 36
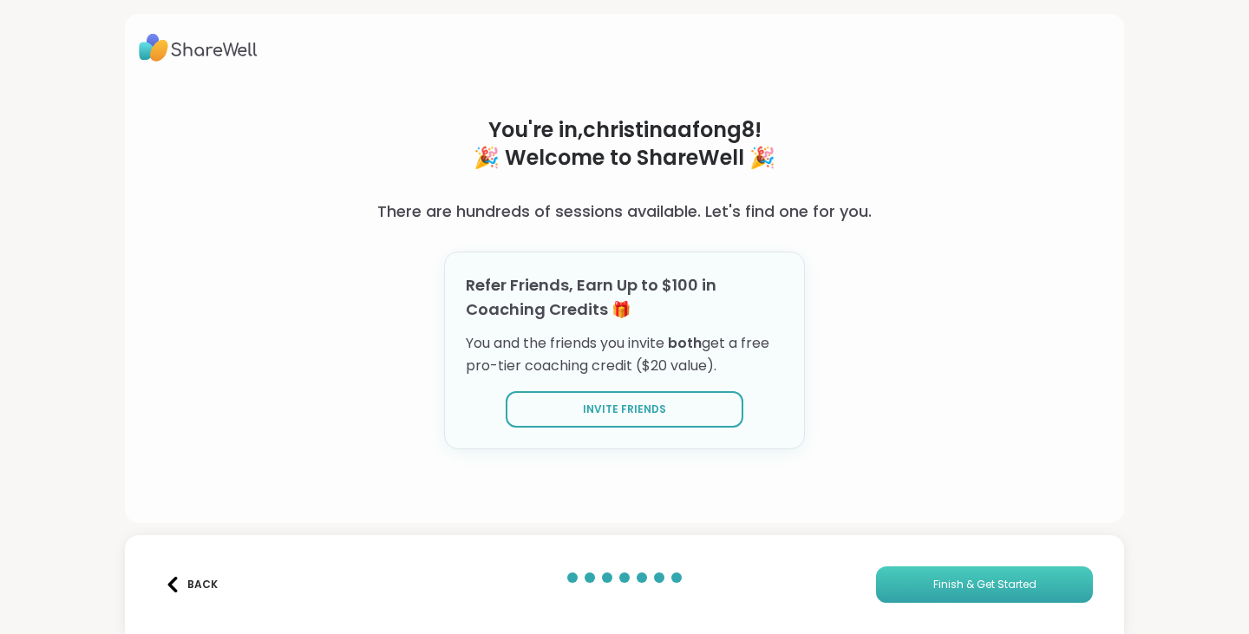
click at [1027, 573] on button "Finish & Get Started" at bounding box center [984, 584] width 217 height 36
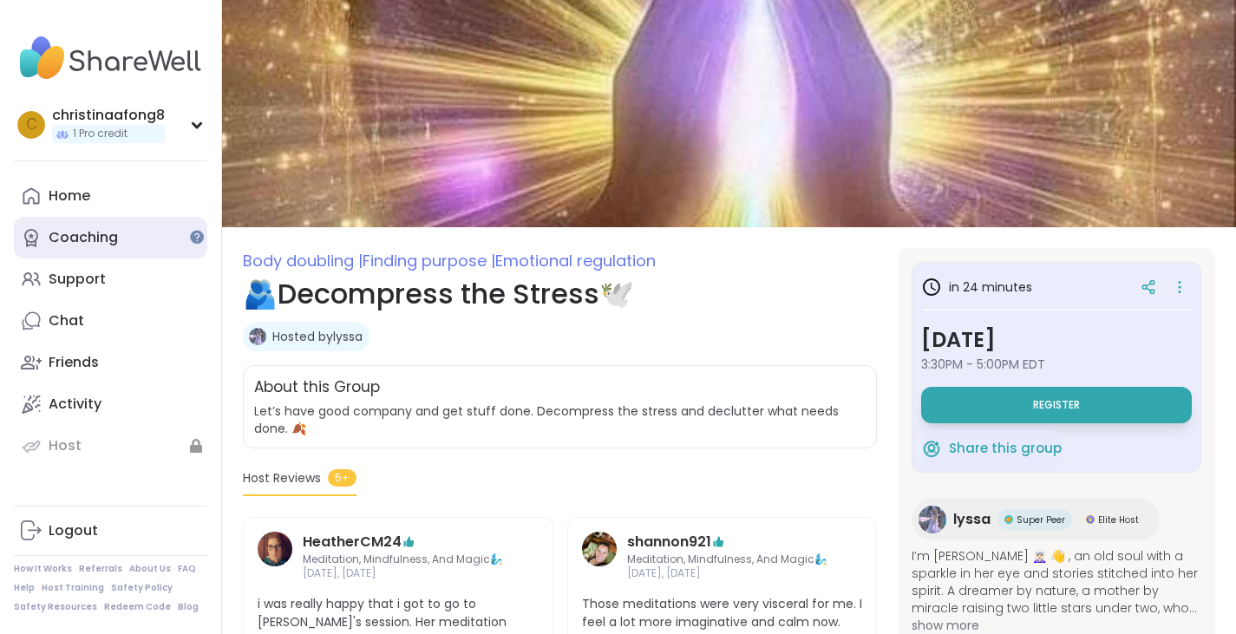
click at [101, 250] on link "Coaching" at bounding box center [110, 238] width 193 height 42
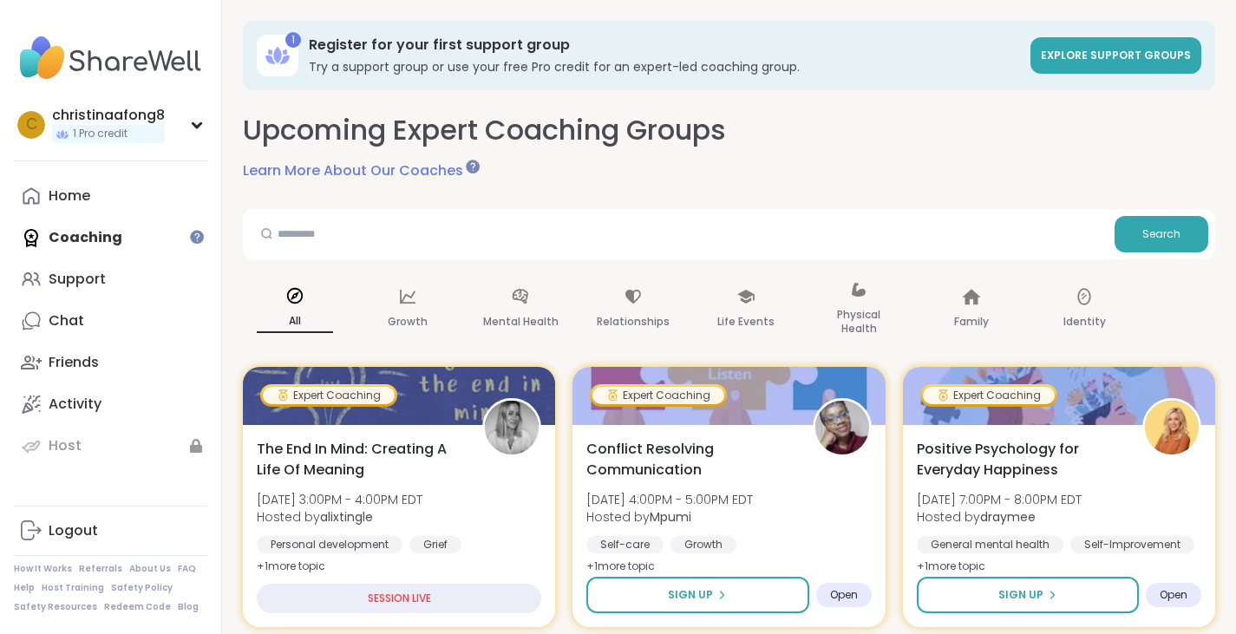
drag, startPoint x: 1181, startPoint y: 107, endPoint x: 1196, endPoint y: 157, distance: 52.4
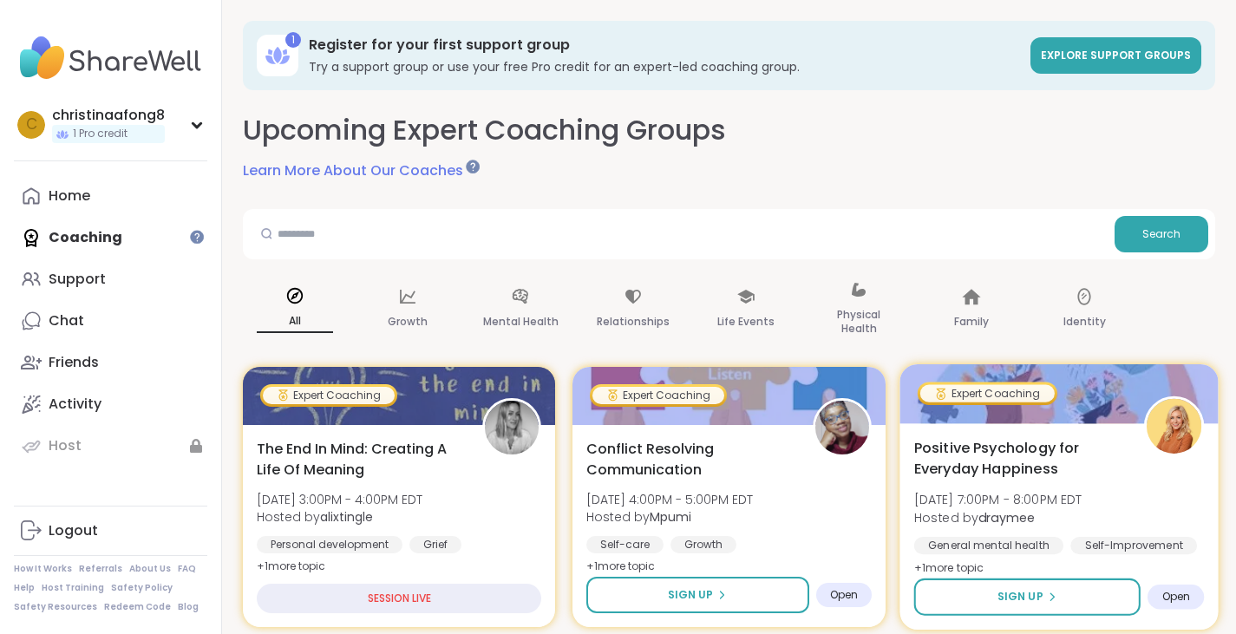
click at [991, 469] on span "Positive Psychology for Everyday Happiness" at bounding box center [1018, 458] width 211 height 43
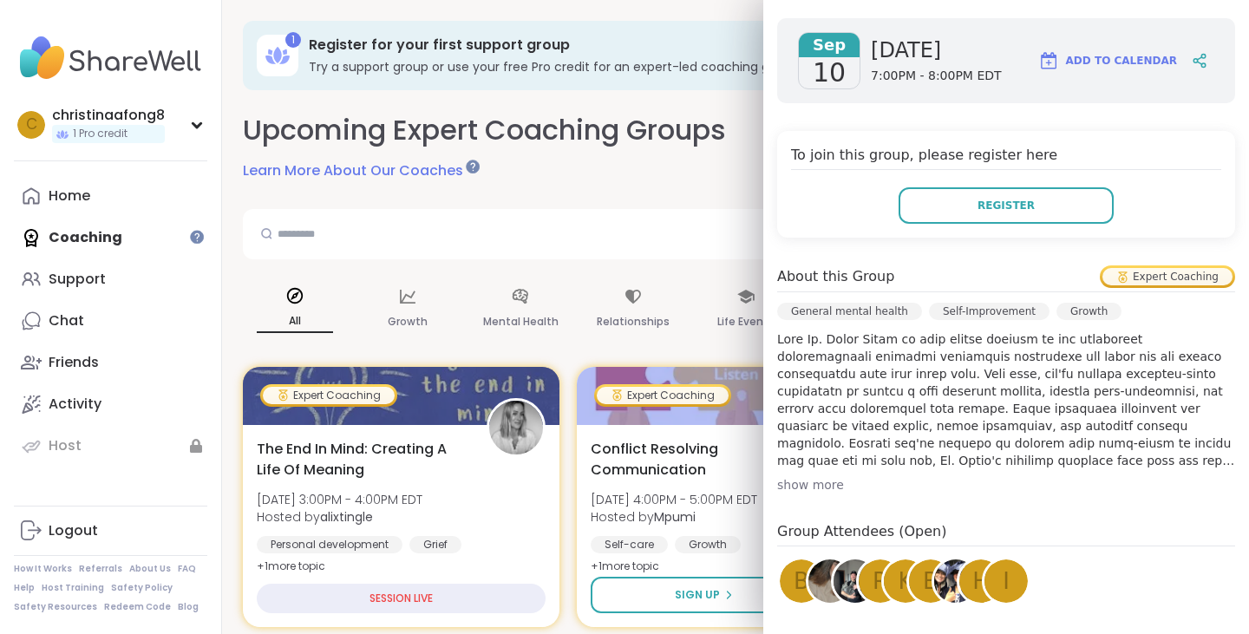
scroll to position [267, 0]
click at [812, 492] on div "Sep 10 Wednesday 7:00PM - 8:00PM EDT Add to Calendar To join this group, please…" at bounding box center [1006, 413] width 486 height 821
click at [808, 481] on div "show more" at bounding box center [1006, 483] width 458 height 17
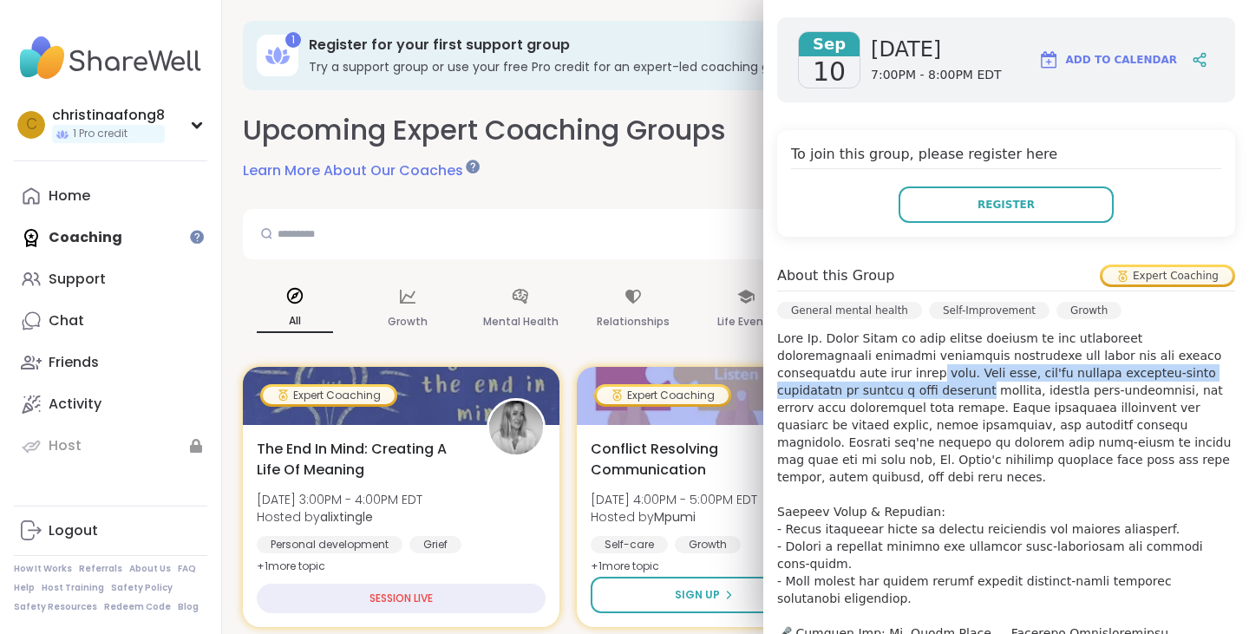
drag, startPoint x: 1221, startPoint y: 349, endPoint x: 1222, endPoint y: 363, distance: 14.8
click at [1222, 363] on div "Sep 10 Wednesday 7:00PM - 8:00PM EDT Add to Calendar To join this group, please…" at bounding box center [1006, 630] width 486 height 1254
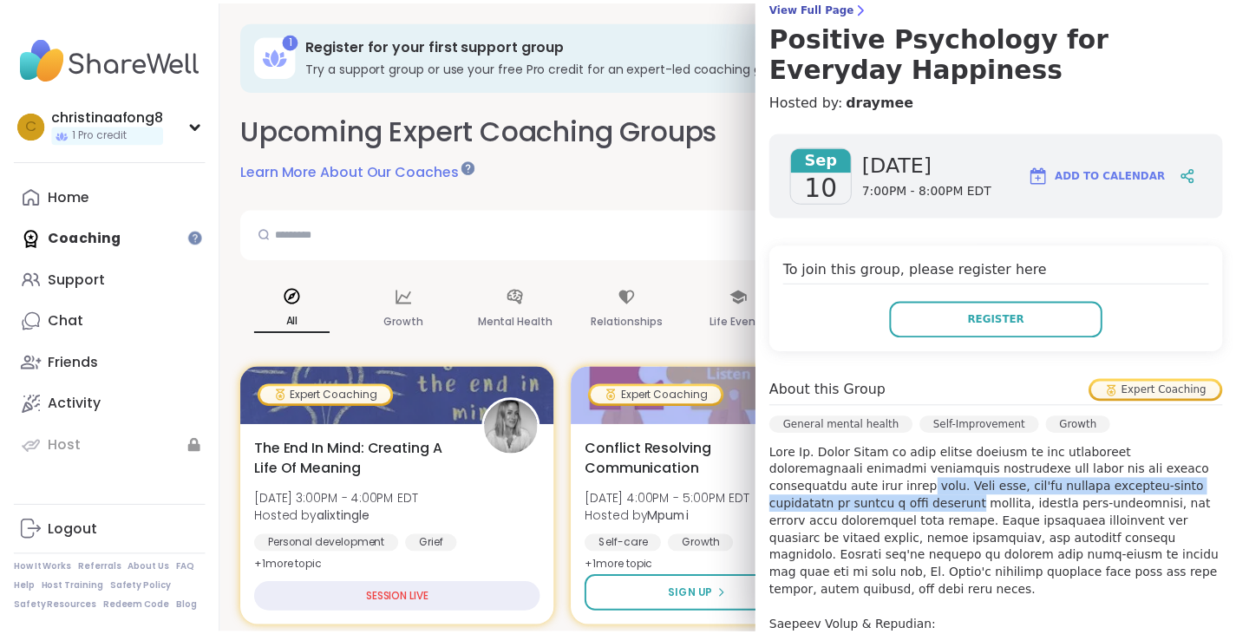
scroll to position [152, 0]
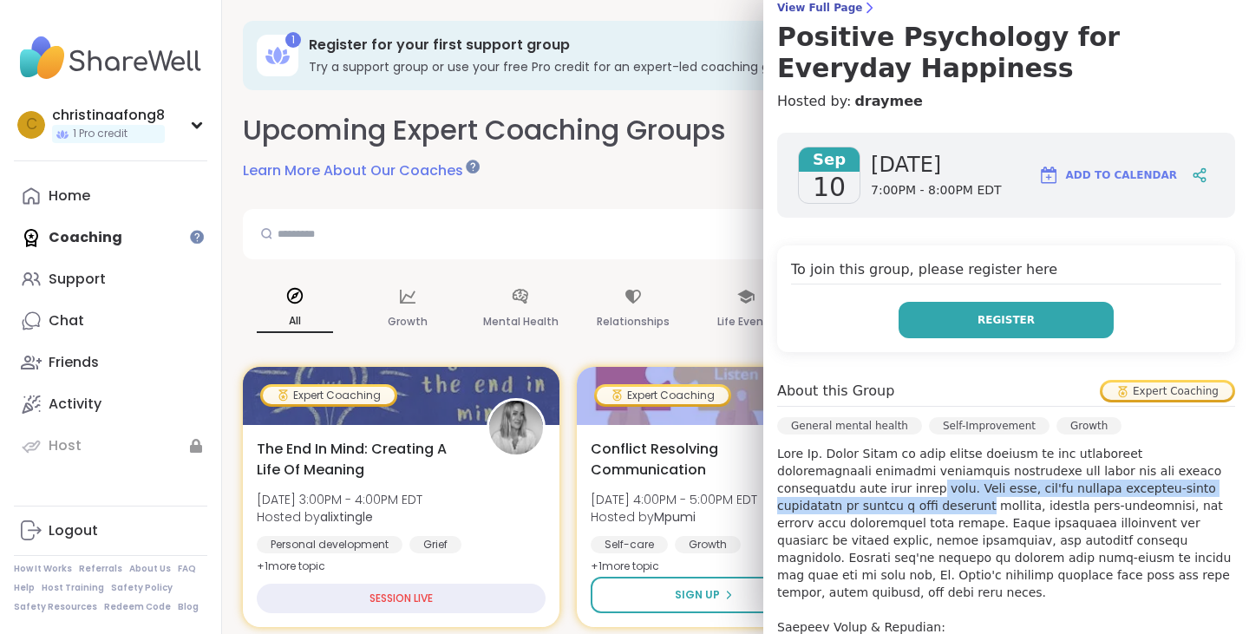
click at [1022, 331] on button "Register" at bounding box center [1006, 320] width 215 height 36
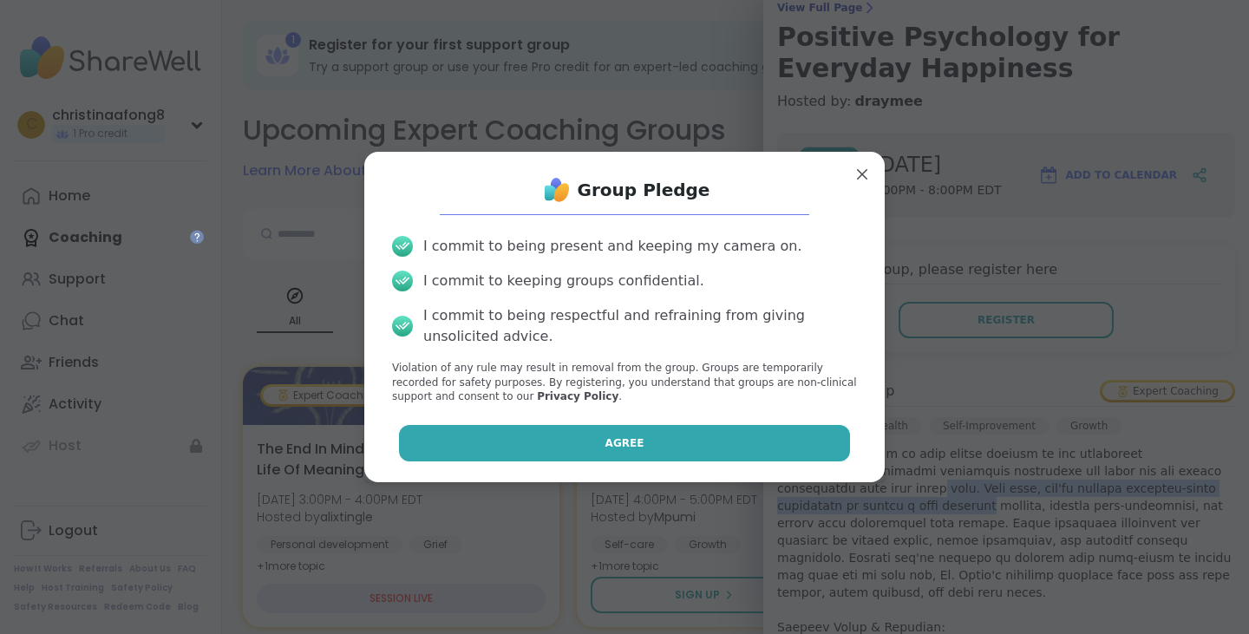
click at [630, 440] on button "Agree" at bounding box center [625, 443] width 452 height 36
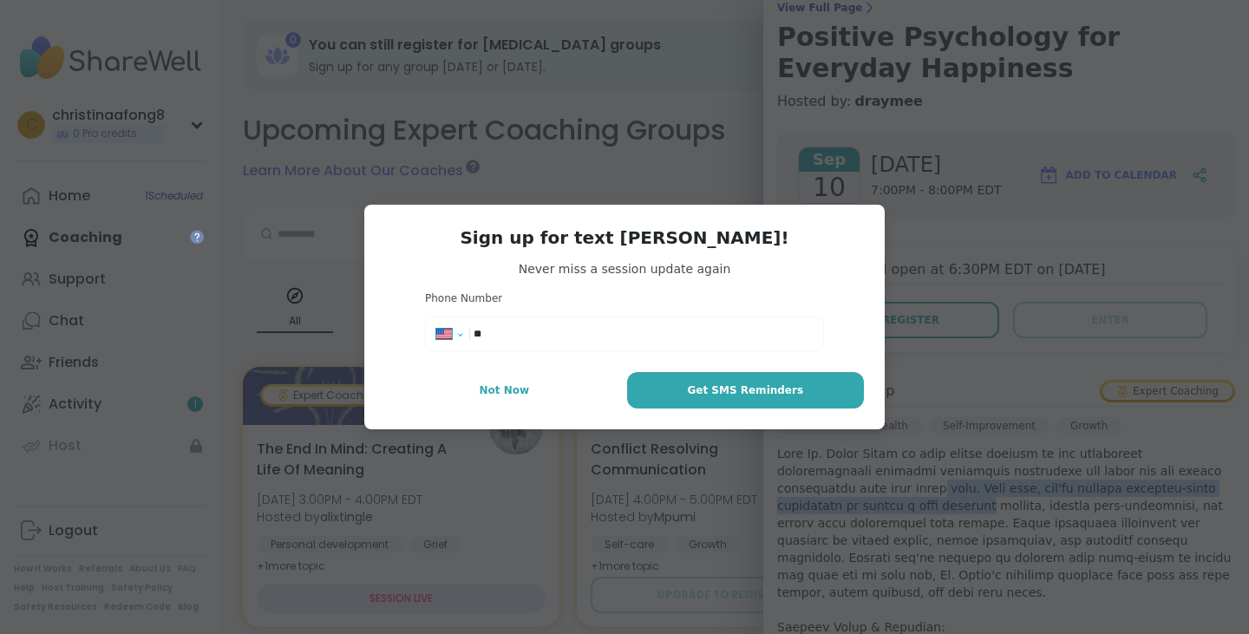
click at [450, 332] on select "**********" at bounding box center [455, 337] width 38 height 19
select select "**"
click at [436, 328] on select "**********" at bounding box center [455, 337] width 38 height 19
type input "****"
click at [455, 335] on select "**********" at bounding box center [455, 337] width 38 height 19
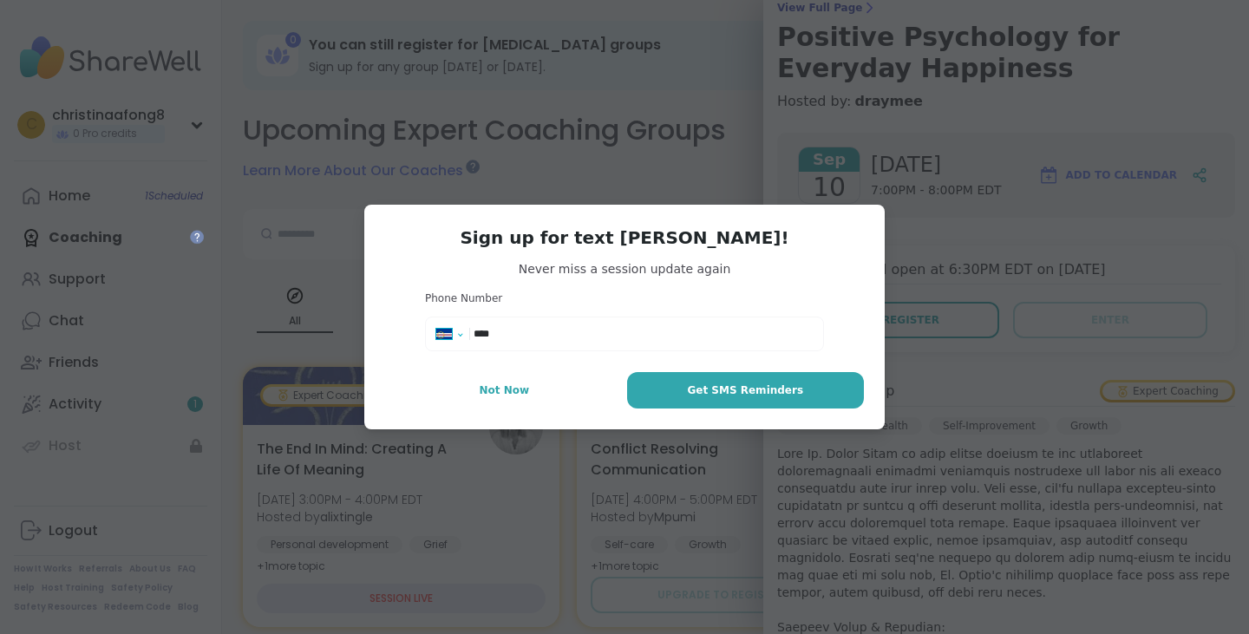
select select "**"
click at [436, 328] on select "**********" at bounding box center [455, 337] width 38 height 19
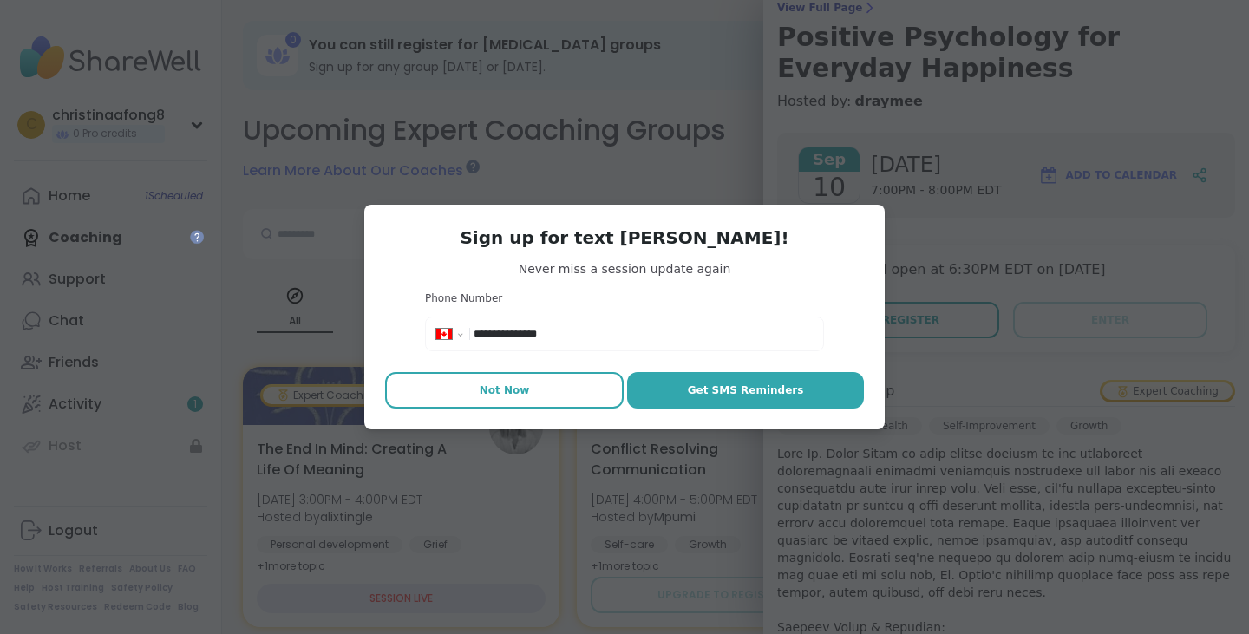
type input "**********"
click at [494, 384] on span "Not Now" at bounding box center [505, 391] width 50 height 16
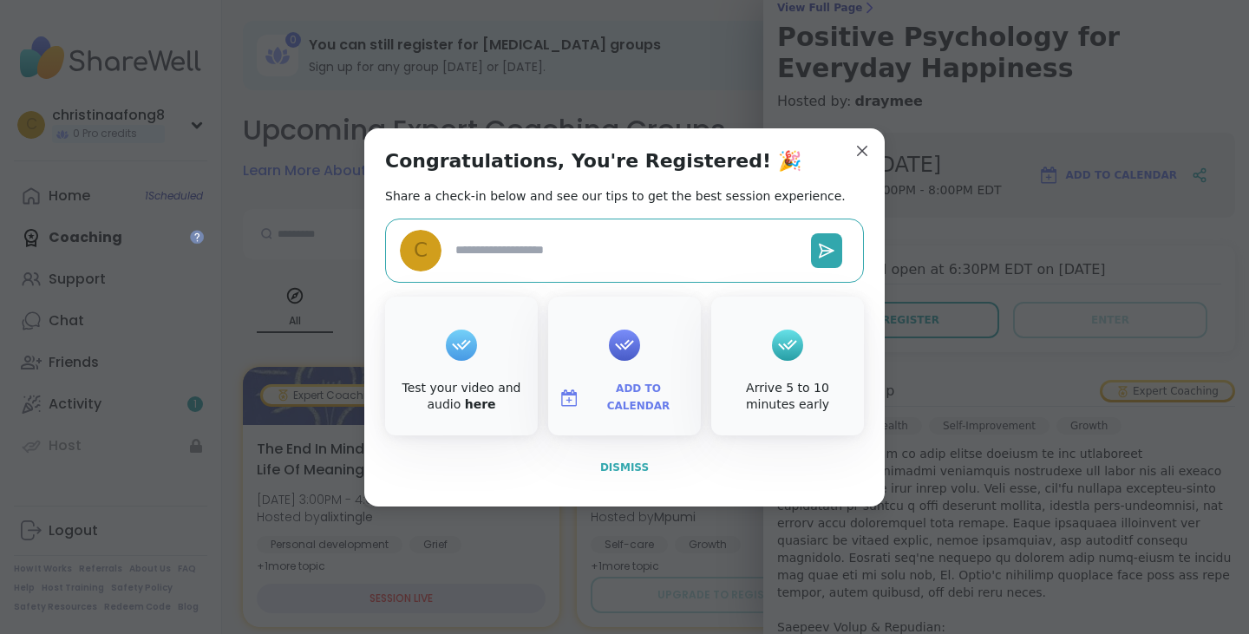
click at [626, 456] on button "Dismiss" at bounding box center [624, 467] width 479 height 36
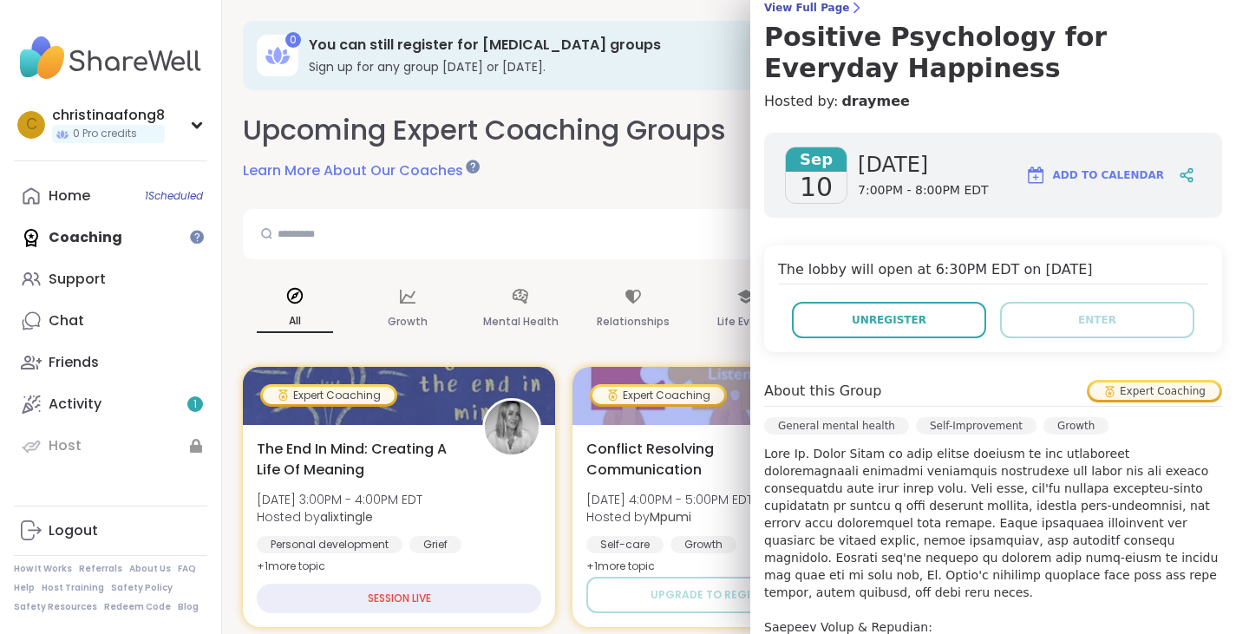
click at [1127, 170] on span "Add to Calendar" at bounding box center [1108, 175] width 111 height 16
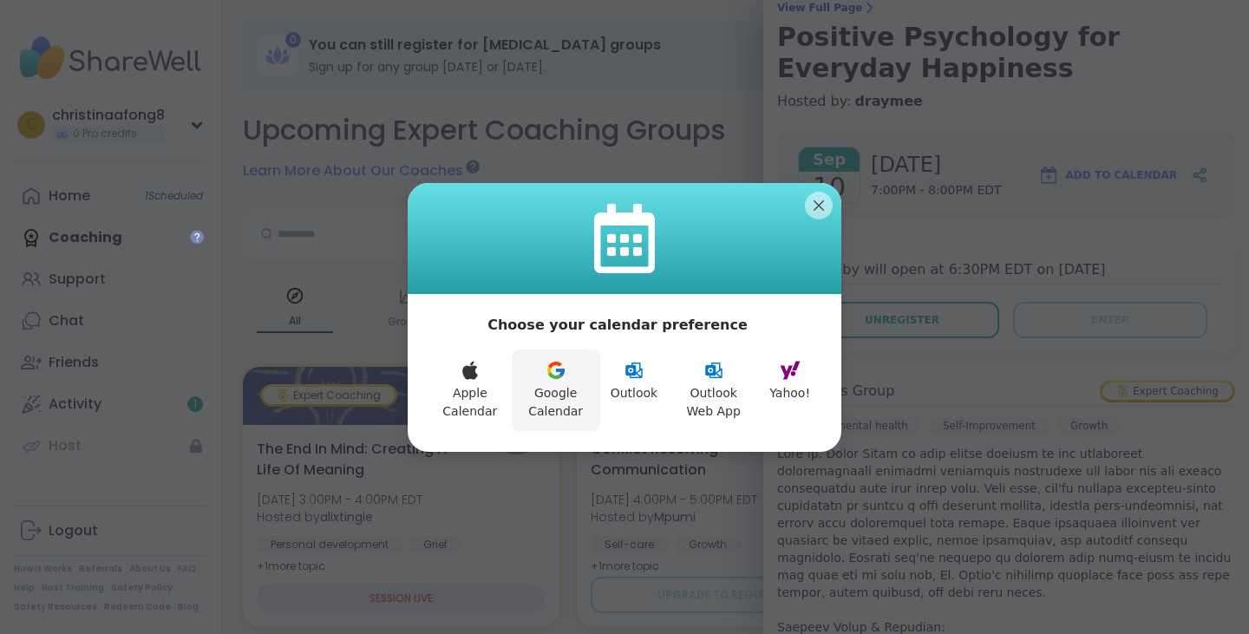
click at [586, 371] on button "Google Calendar" at bounding box center [556, 391] width 88 height 82
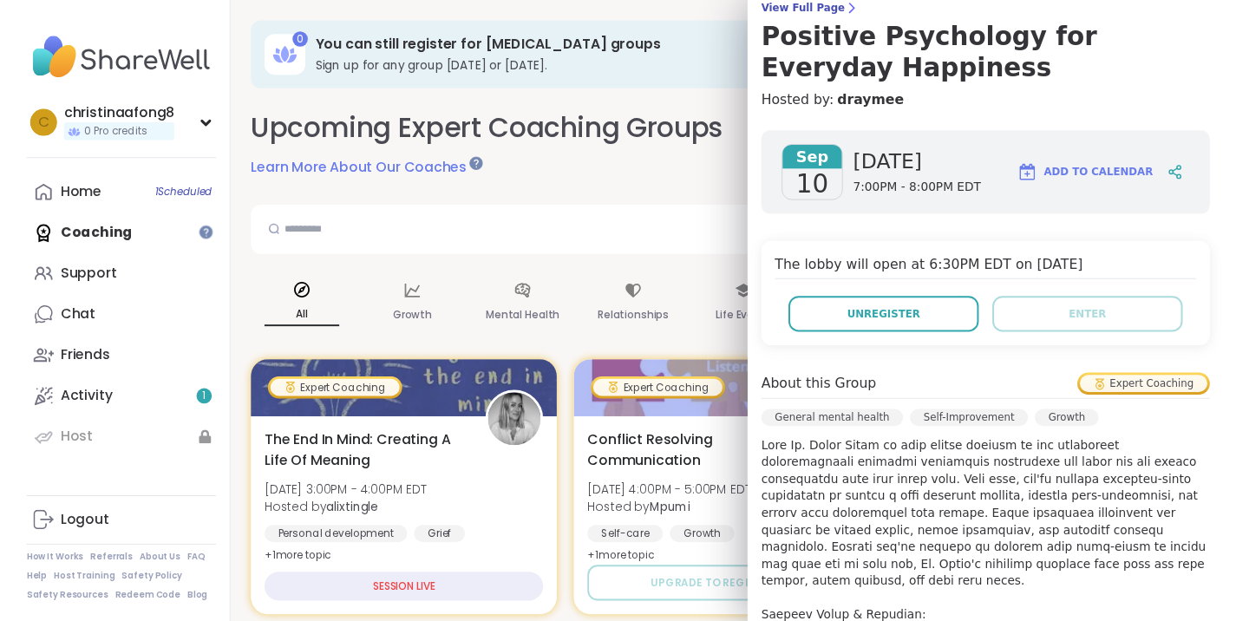
scroll to position [0, 0]
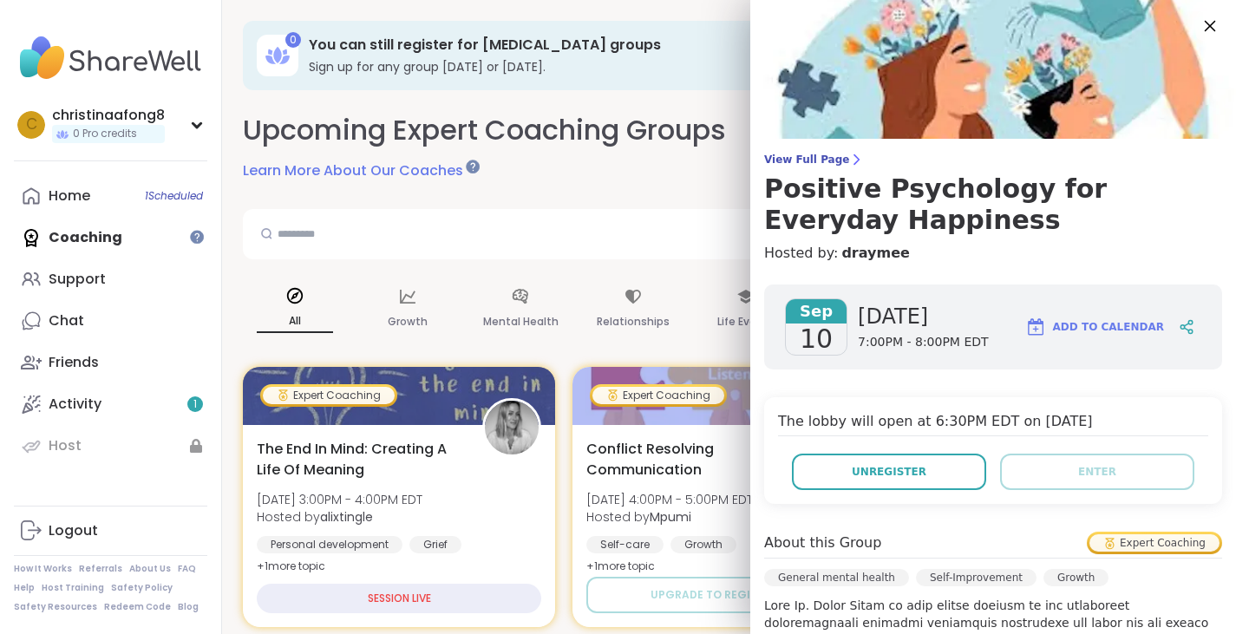
click at [1199, 28] on icon at bounding box center [1210, 26] width 22 height 22
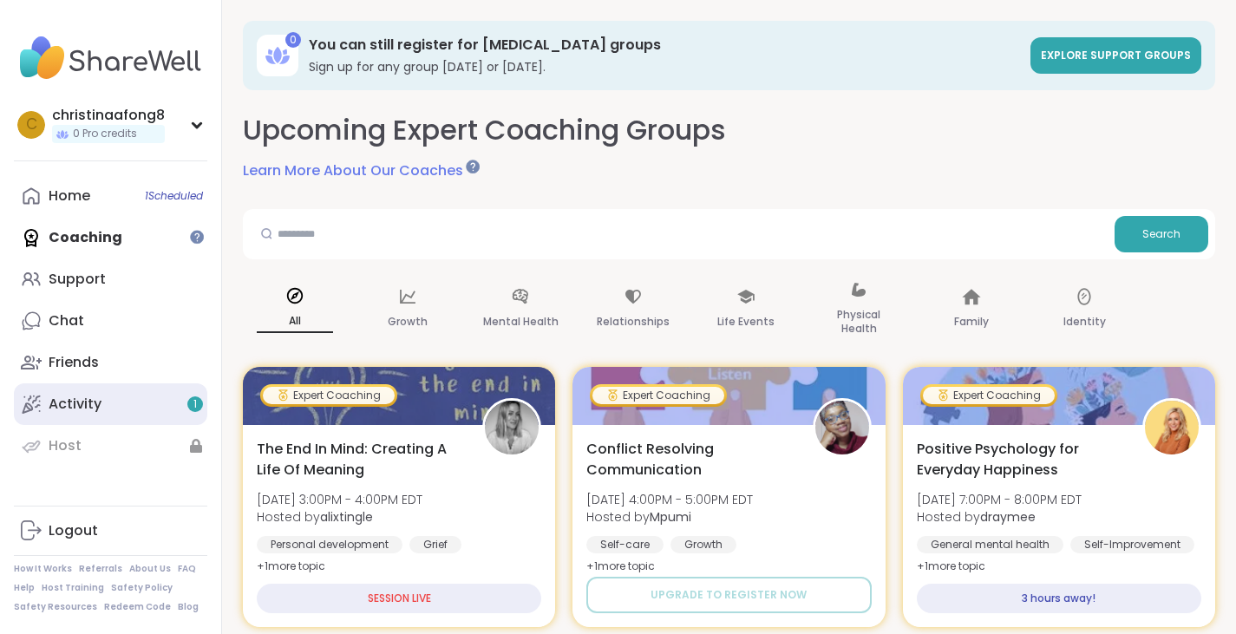
click at [88, 407] on div "Activity 1" at bounding box center [75, 404] width 53 height 19
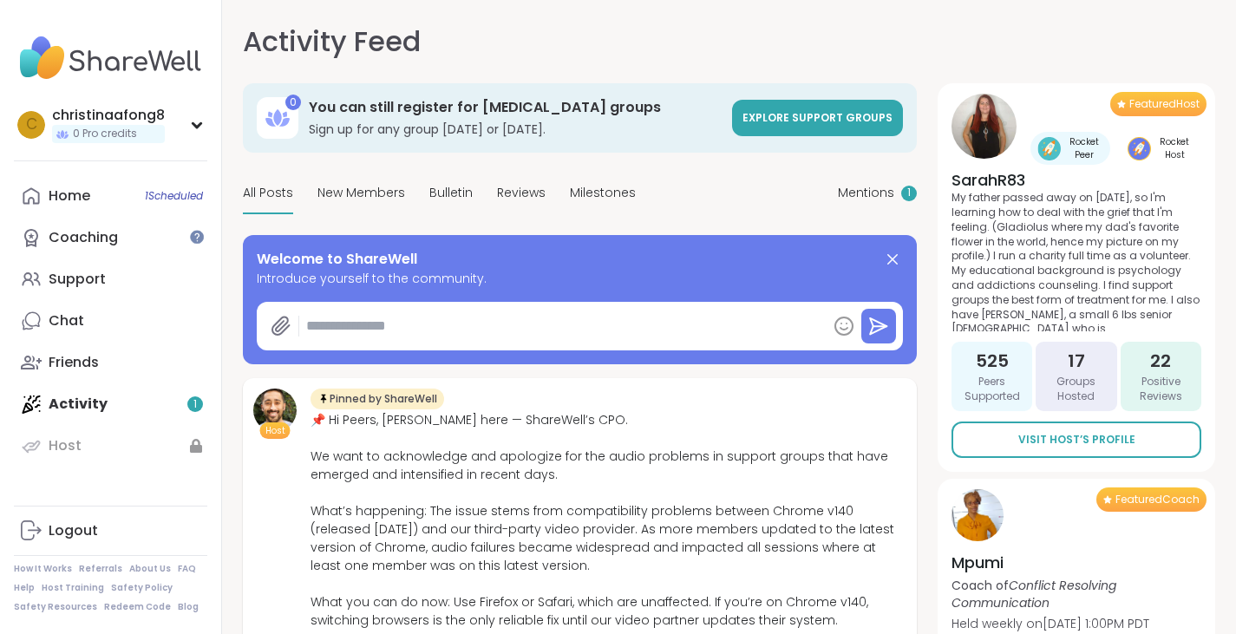
type textarea "*"
click at [863, 183] on div "Mentions 1" at bounding box center [877, 193] width 79 height 41
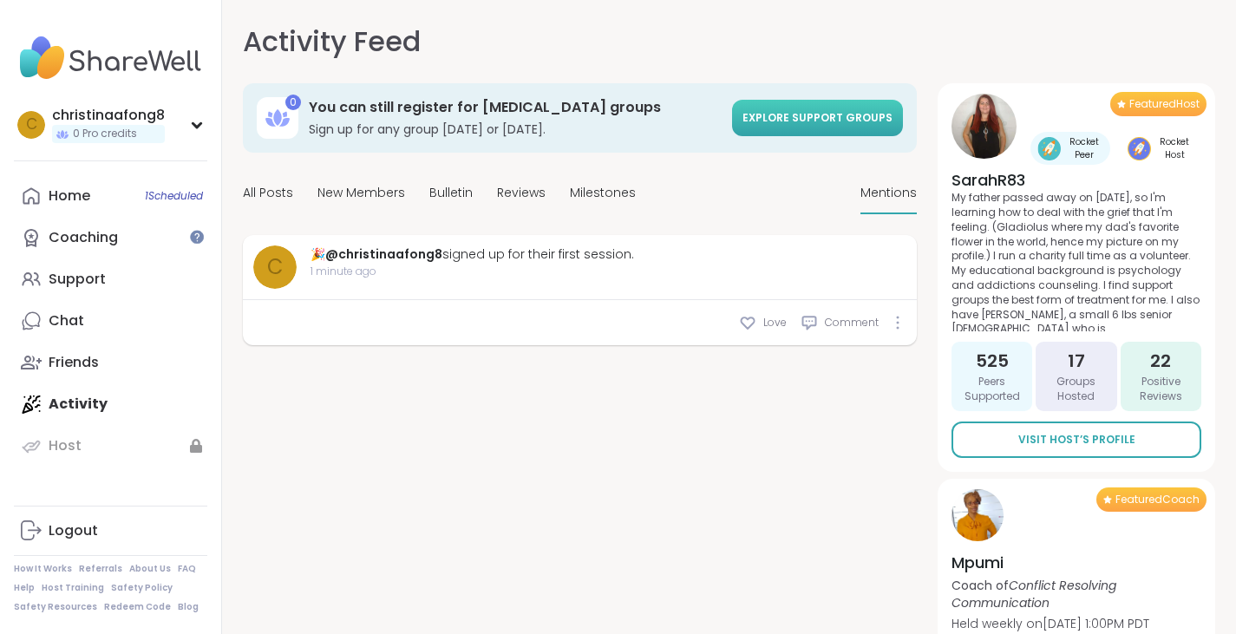
click at [801, 118] on span "Explore support groups" at bounding box center [817, 117] width 150 height 15
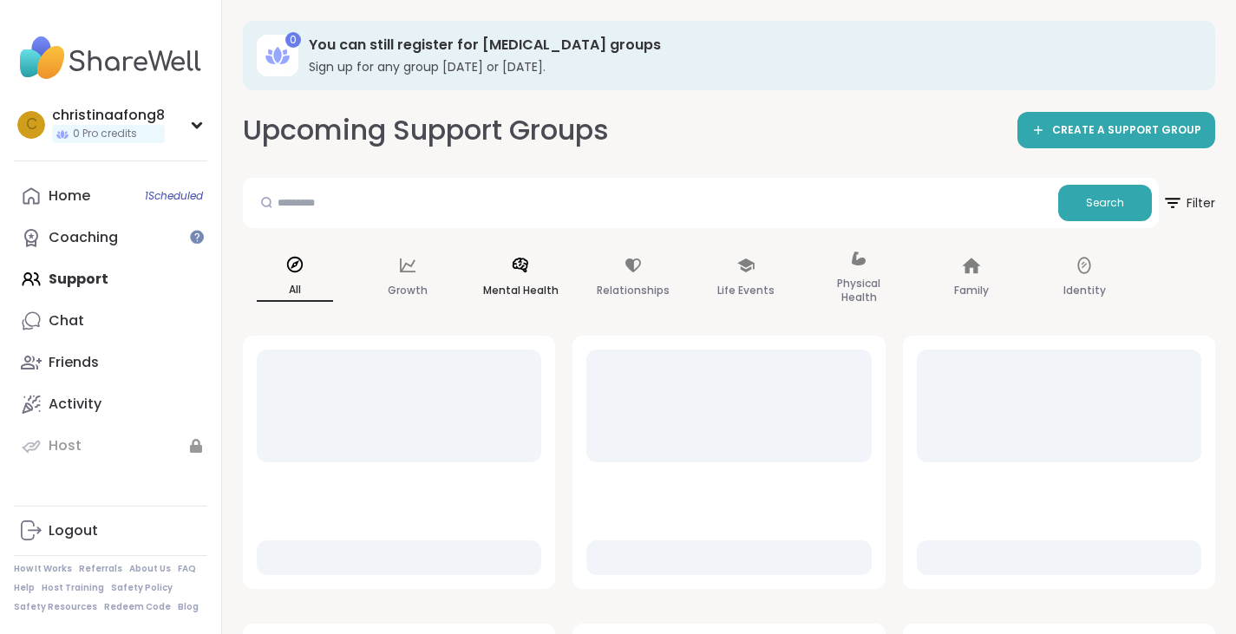
click at [545, 264] on div "Mental Health" at bounding box center [520, 278] width 104 height 87
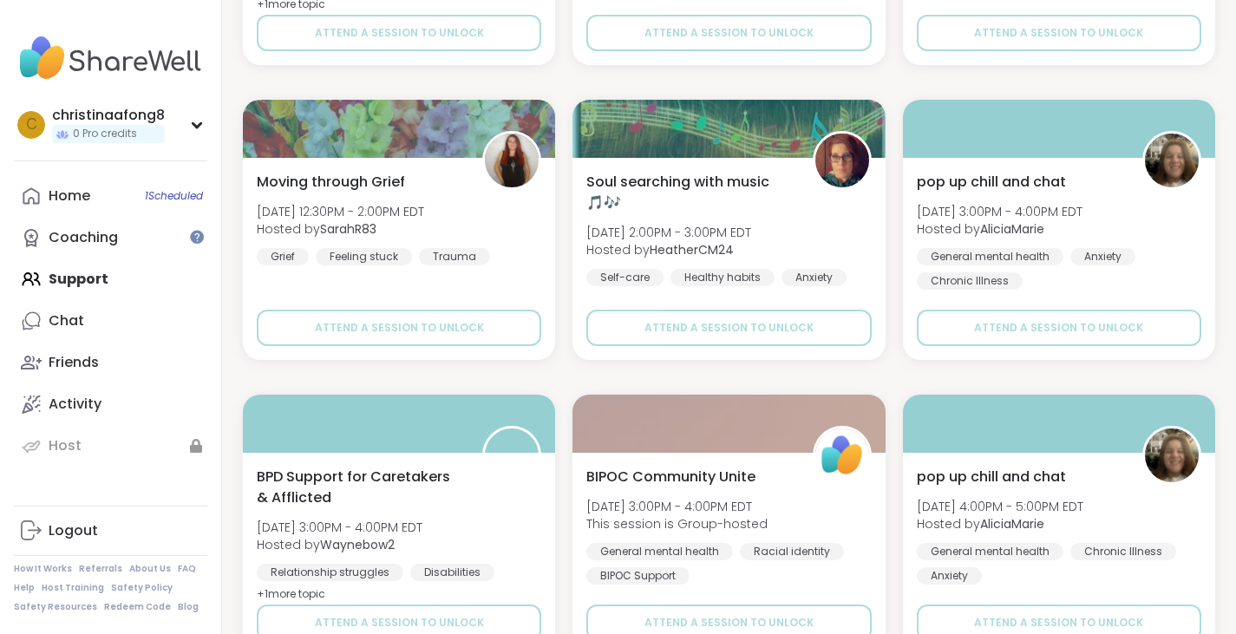
scroll to position [3313, 0]
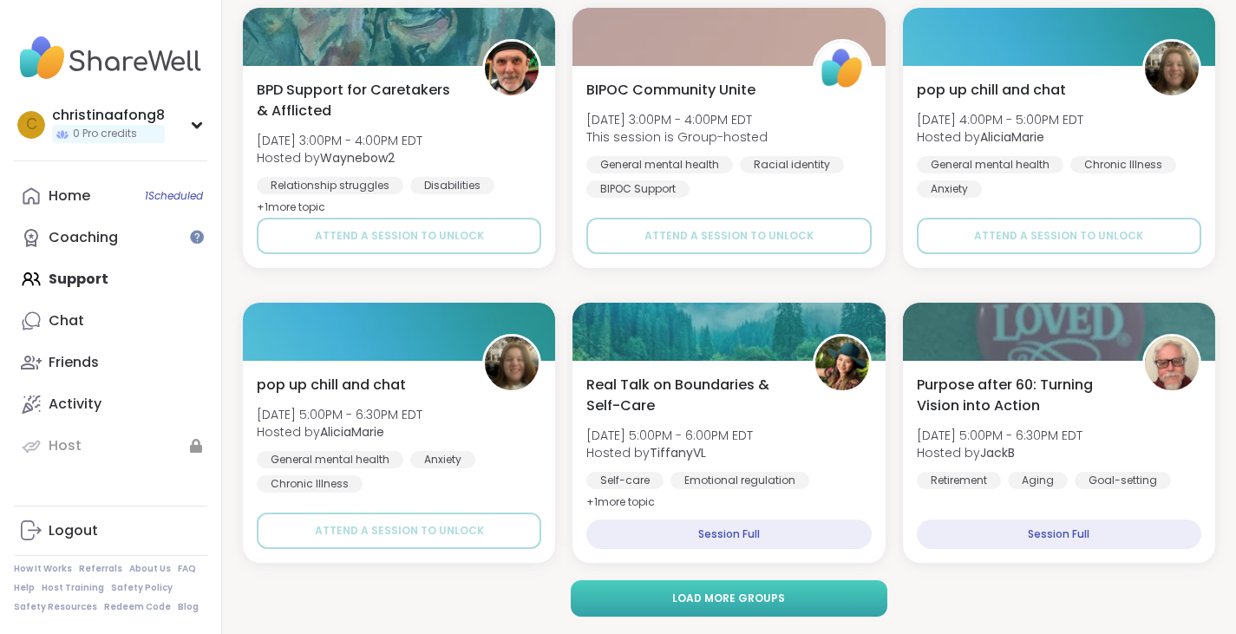
click at [850, 600] on button "Load more groups" at bounding box center [729, 598] width 317 height 36
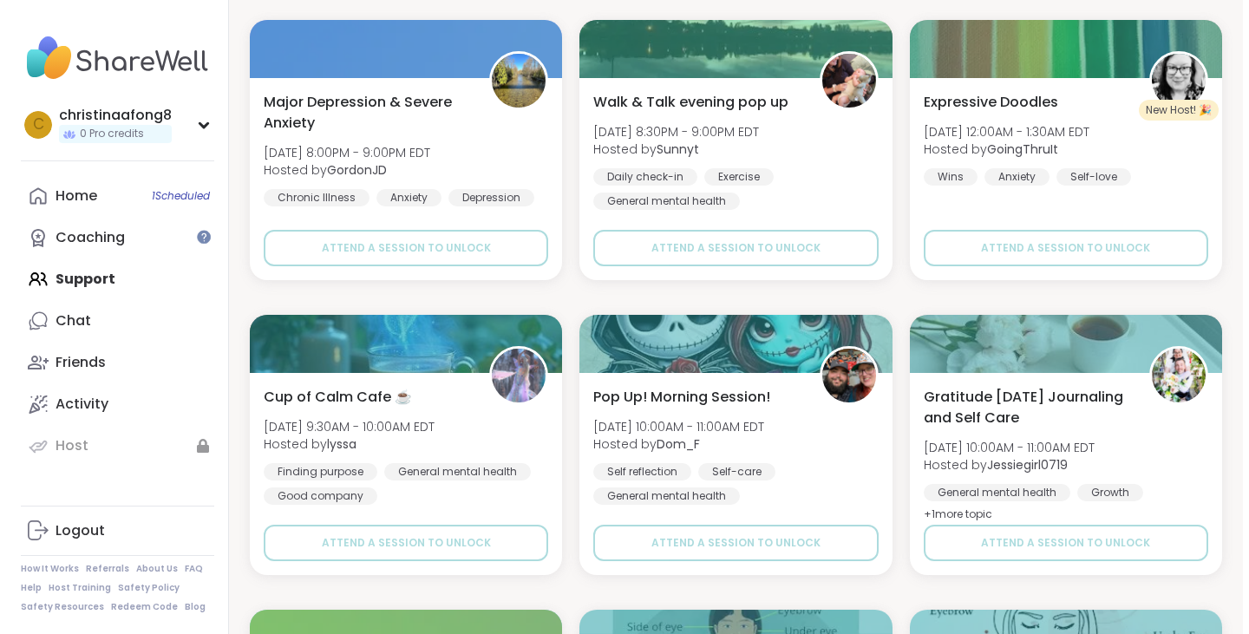
scroll to position [4218, 0]
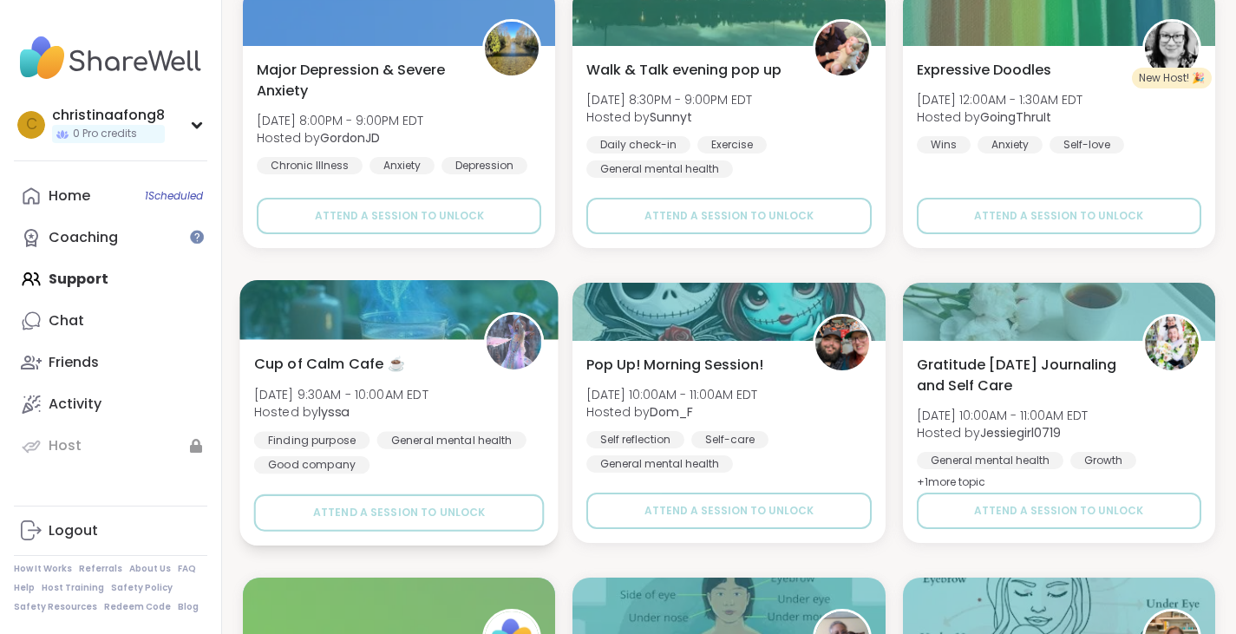
click at [393, 380] on div "Cup of Calm Cafe ☕️ Fri, Sep 12 | 9:30AM - 10:00AM EDT Hosted by lyssa Finding …" at bounding box center [399, 413] width 291 height 121
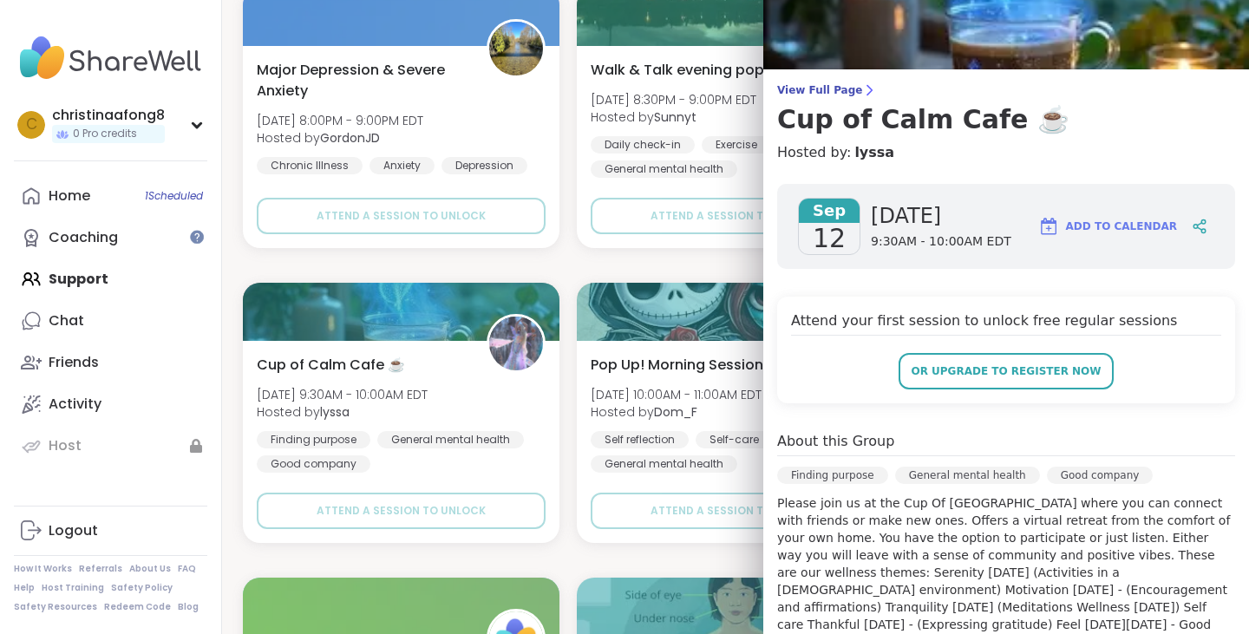
scroll to position [0, 0]
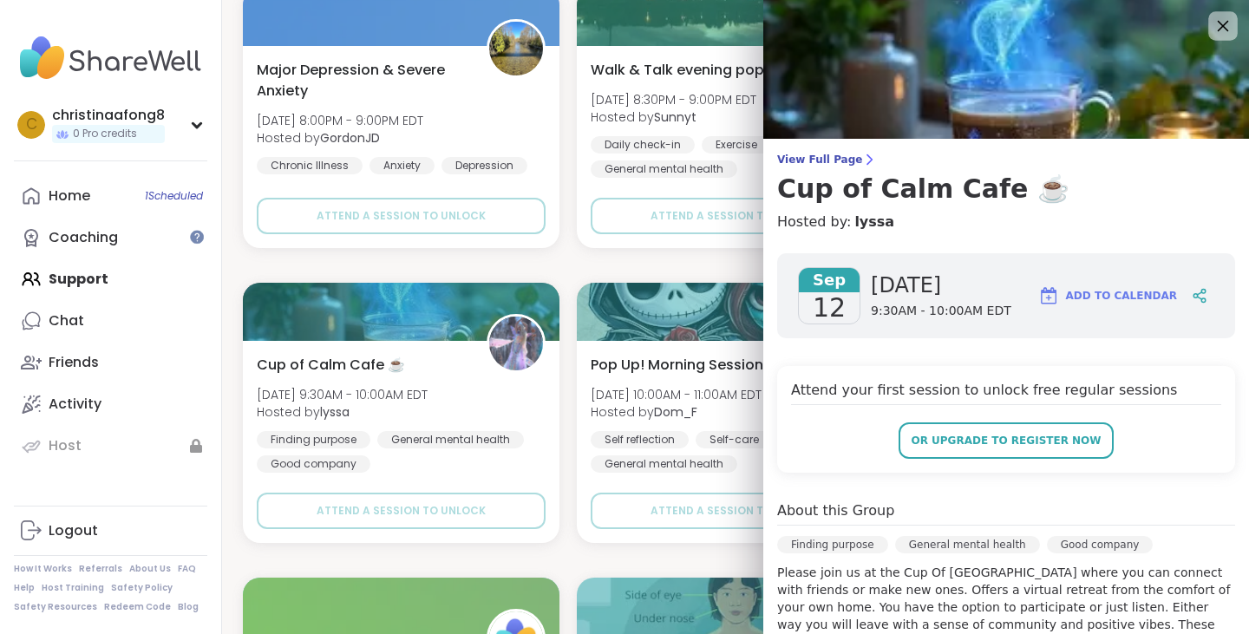
click at [1212, 17] on icon at bounding box center [1223, 26] width 22 height 22
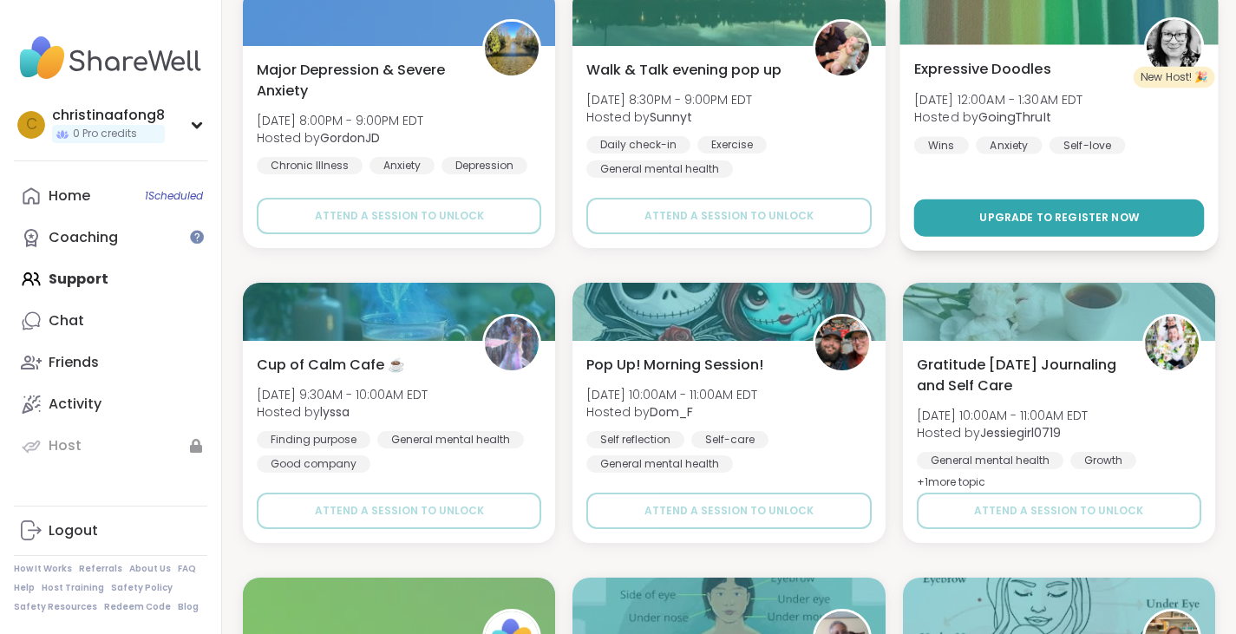
click at [1045, 212] on span "Upgrade to register now" at bounding box center [1059, 218] width 160 height 16
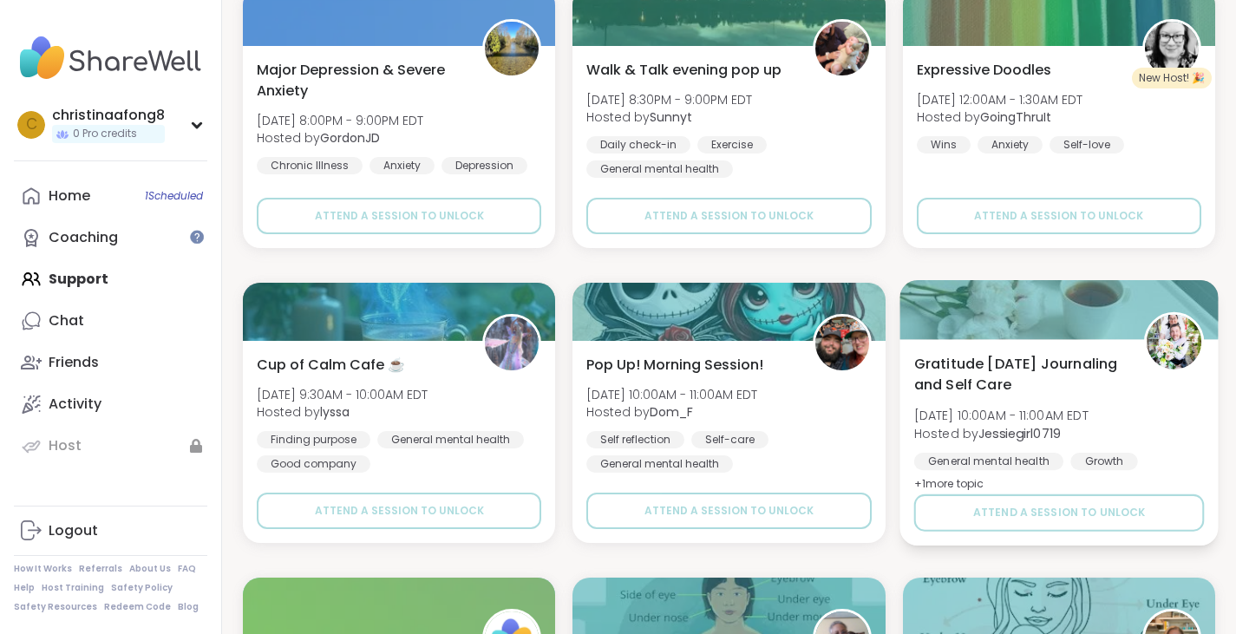
click at [1020, 335] on div at bounding box center [1058, 309] width 319 height 59
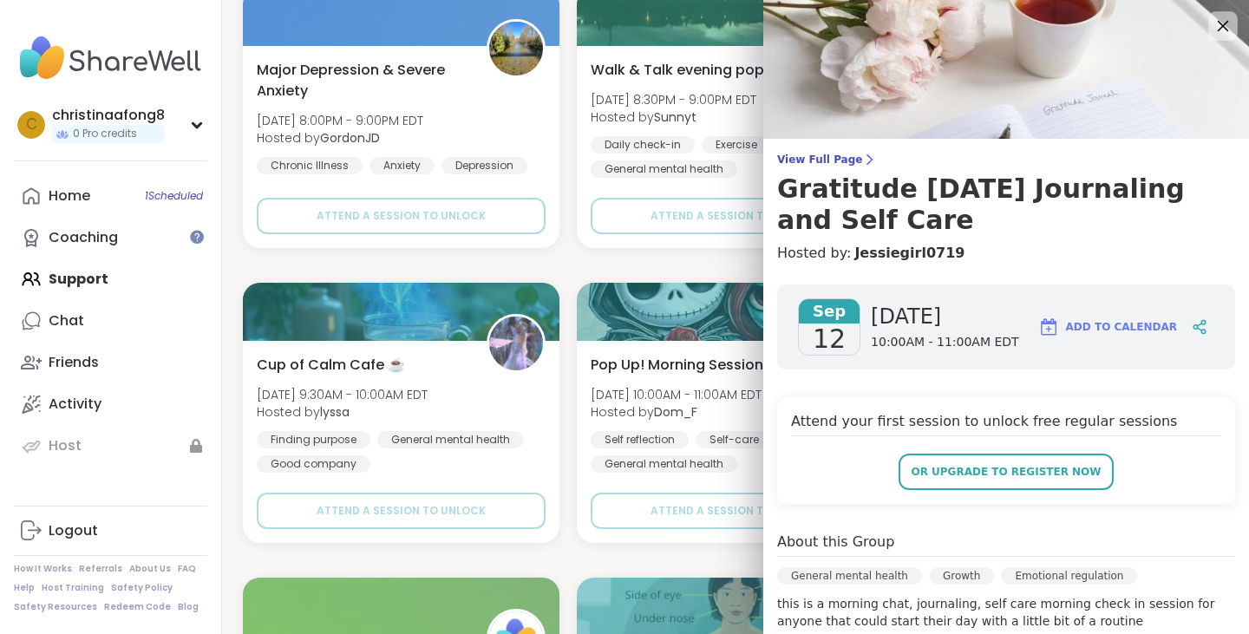
click at [1212, 19] on icon at bounding box center [1223, 26] width 22 height 22
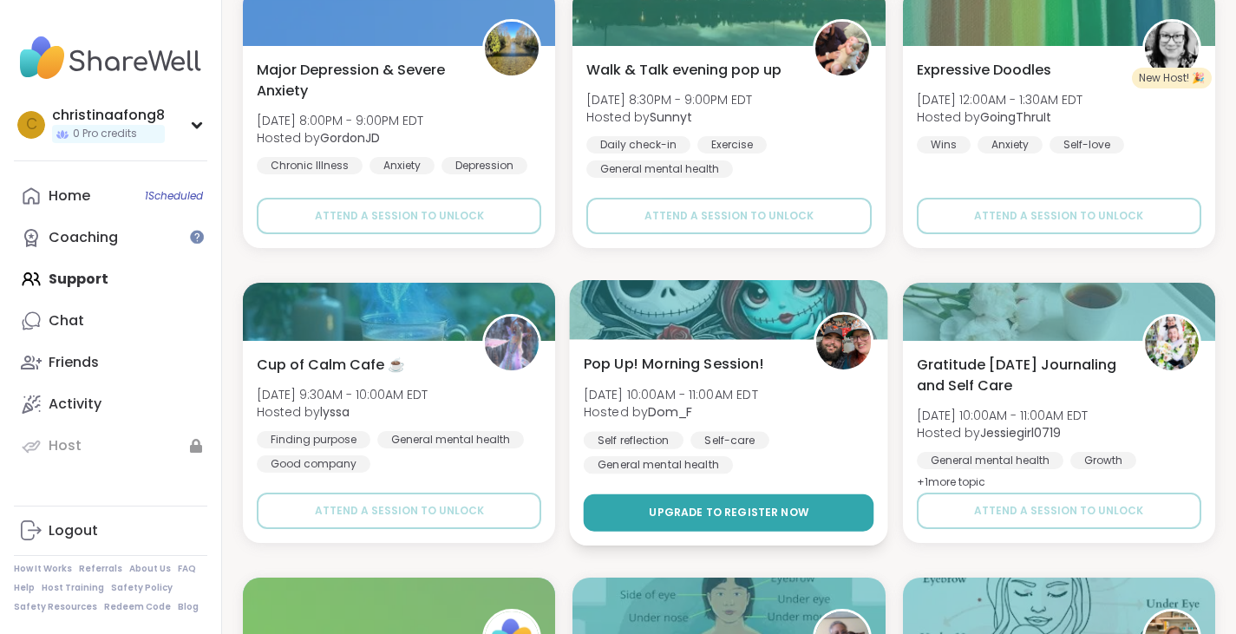
click at [742, 503] on button "Upgrade to register now" at bounding box center [729, 512] width 291 height 37
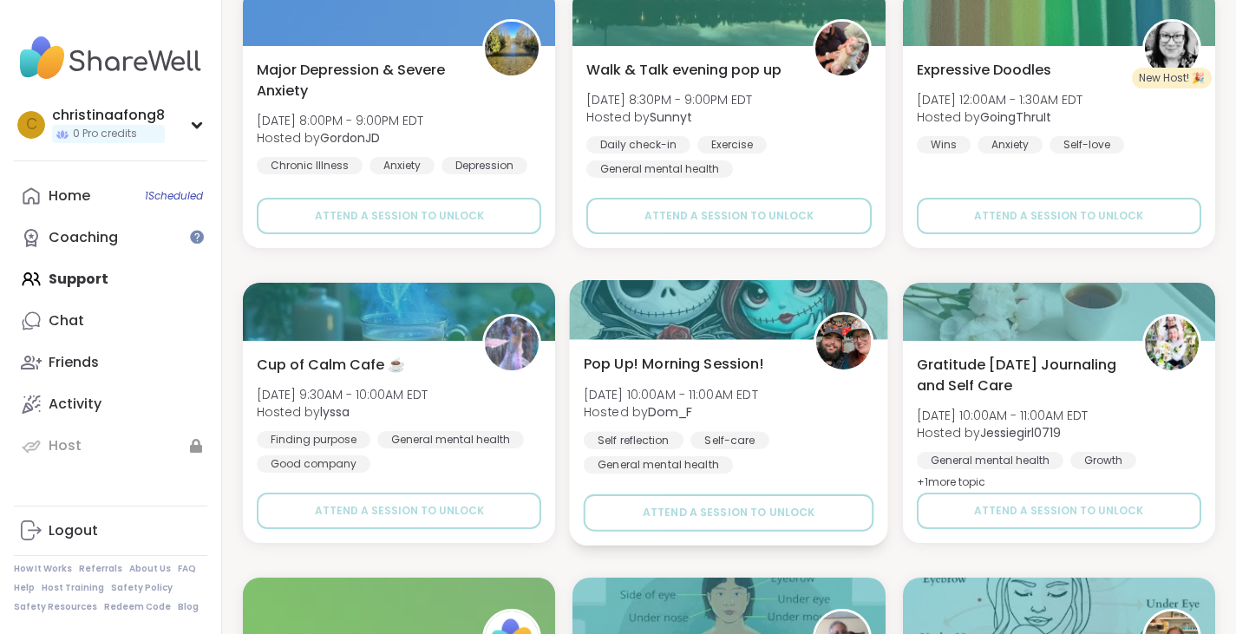
click at [760, 317] on div at bounding box center [729, 309] width 319 height 59
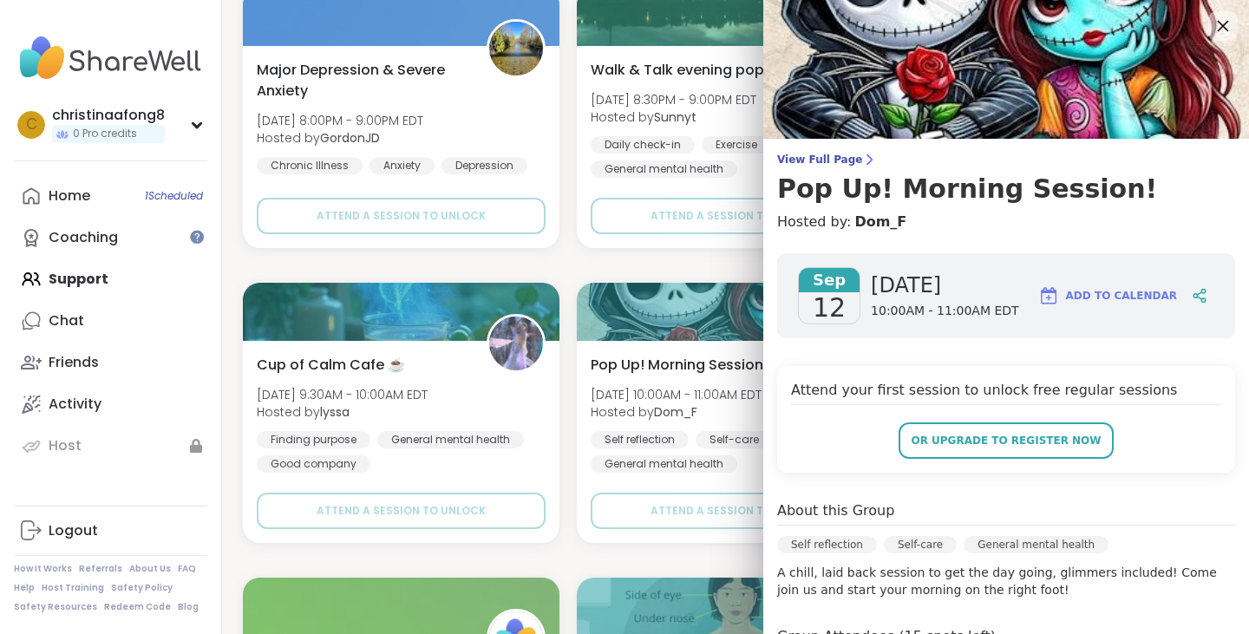
click at [1212, 29] on icon at bounding box center [1223, 26] width 22 height 22
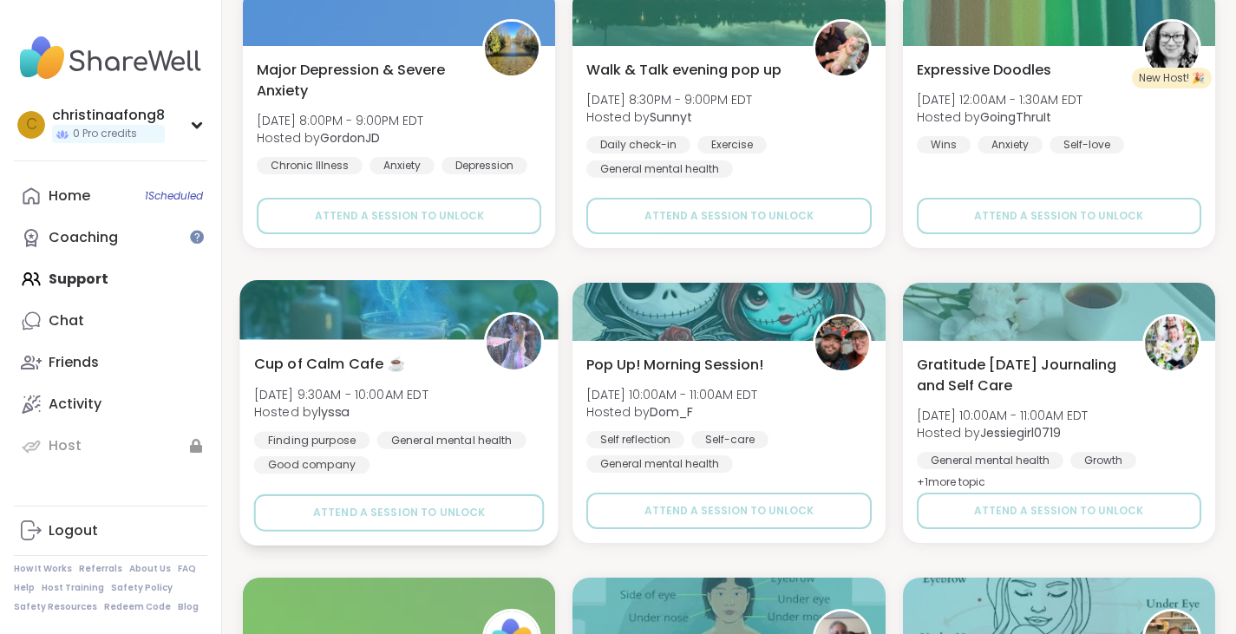
click at [438, 374] on div "Cup of Calm Cafe ☕️ Fri, Sep 12 | 9:30AM - 10:00AM EDT Hosted by lyssa Finding …" at bounding box center [399, 413] width 291 height 121
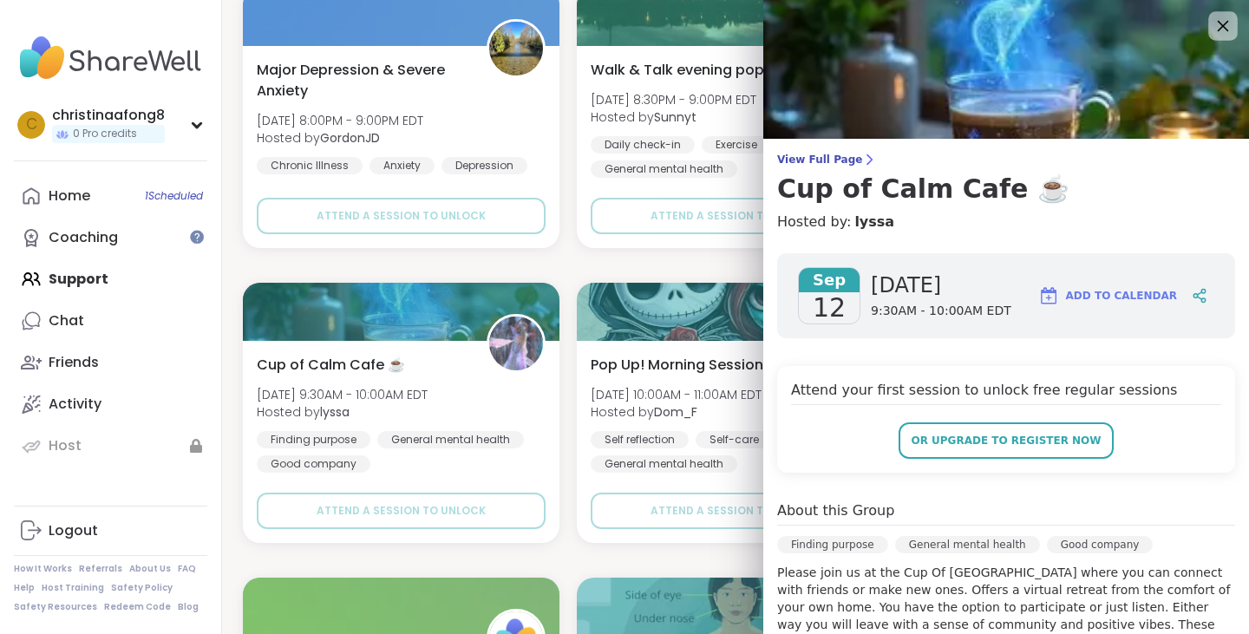
click at [1208, 13] on div at bounding box center [1222, 25] width 29 height 29
click at [1218, 23] on icon at bounding box center [1223, 26] width 11 height 11
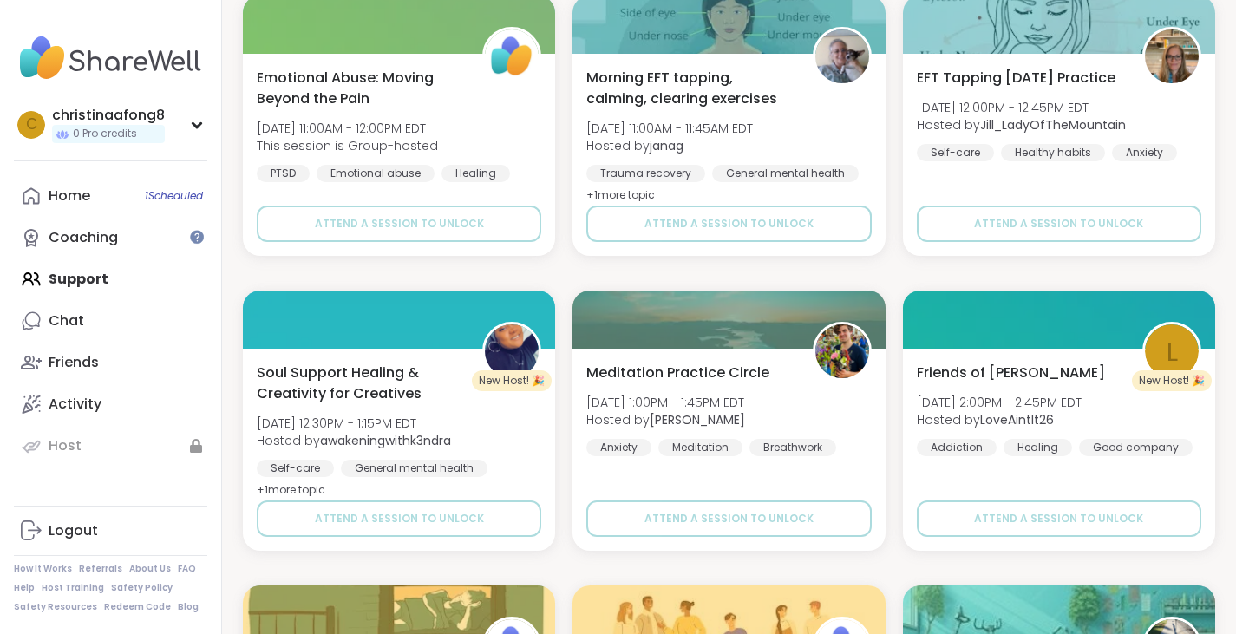
scroll to position [4762, 0]
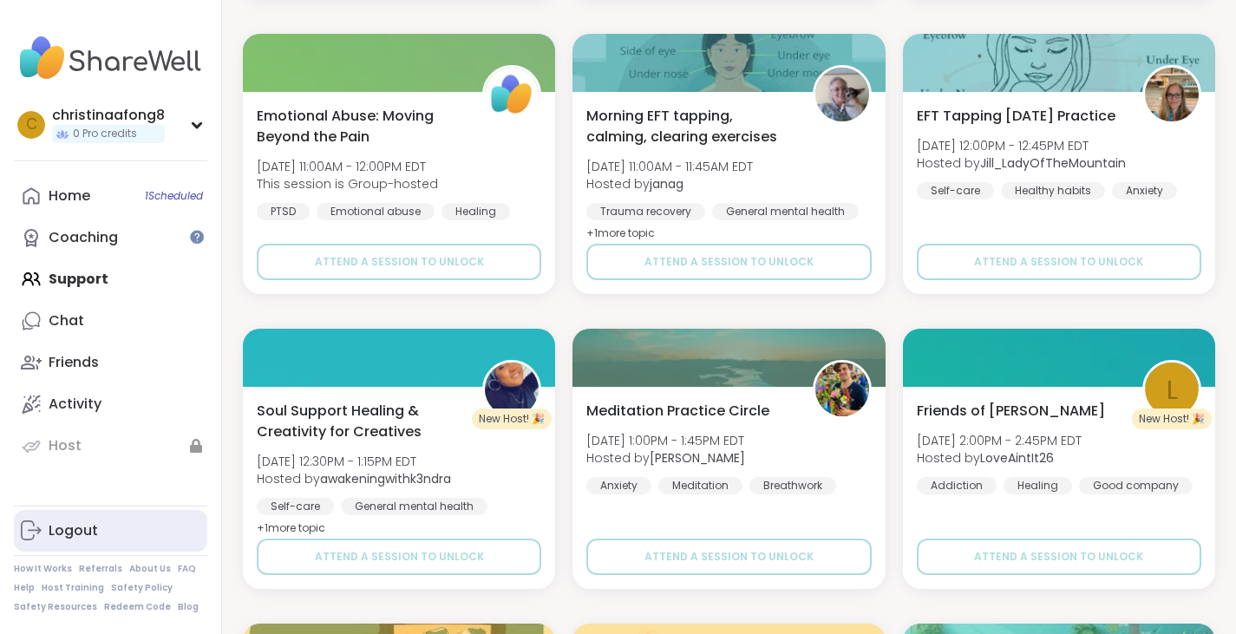
click at [120, 527] on link "Logout" at bounding box center [110, 531] width 193 height 42
